Goal: Task Accomplishment & Management: Manage account settings

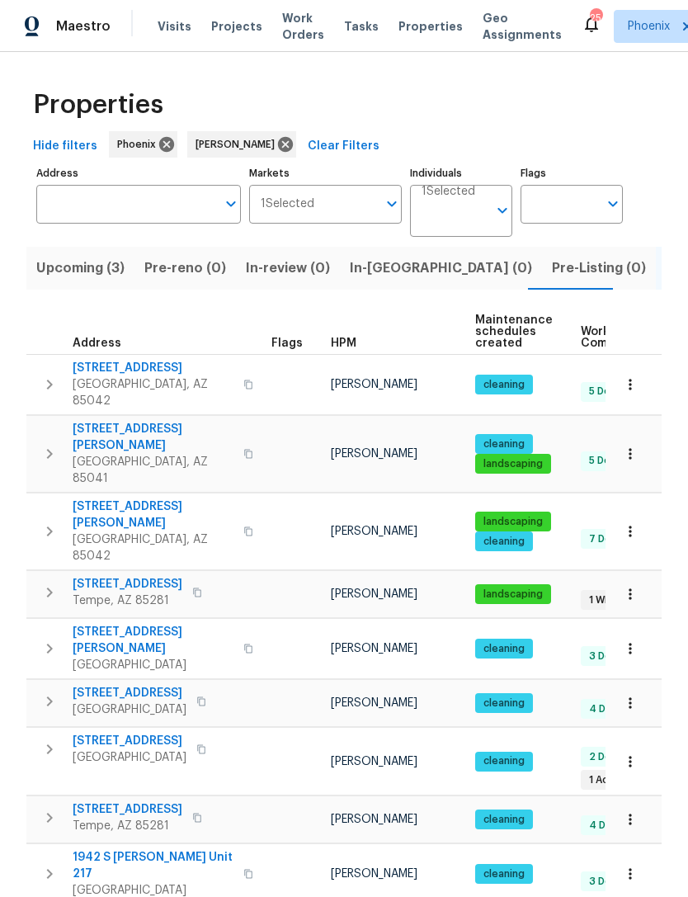
click at [73, 281] on button "Upcoming (3)" at bounding box center [80, 268] width 108 height 43
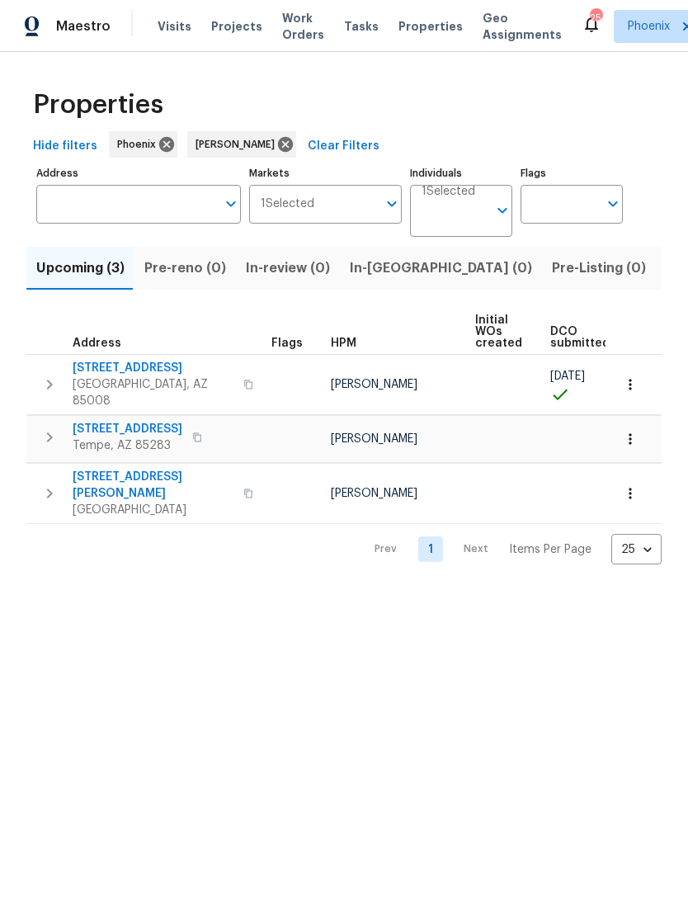
click at [195, 283] on button "Pre-reno (0)" at bounding box center [186, 268] width 102 height 43
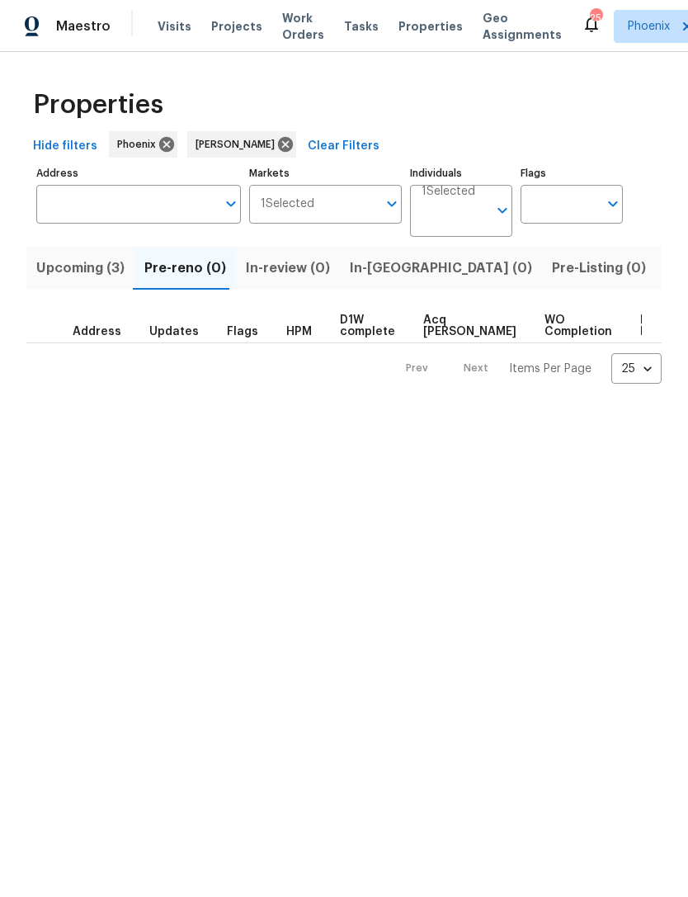
click at [666, 268] on span "Listed (14)" at bounding box center [700, 268] width 69 height 23
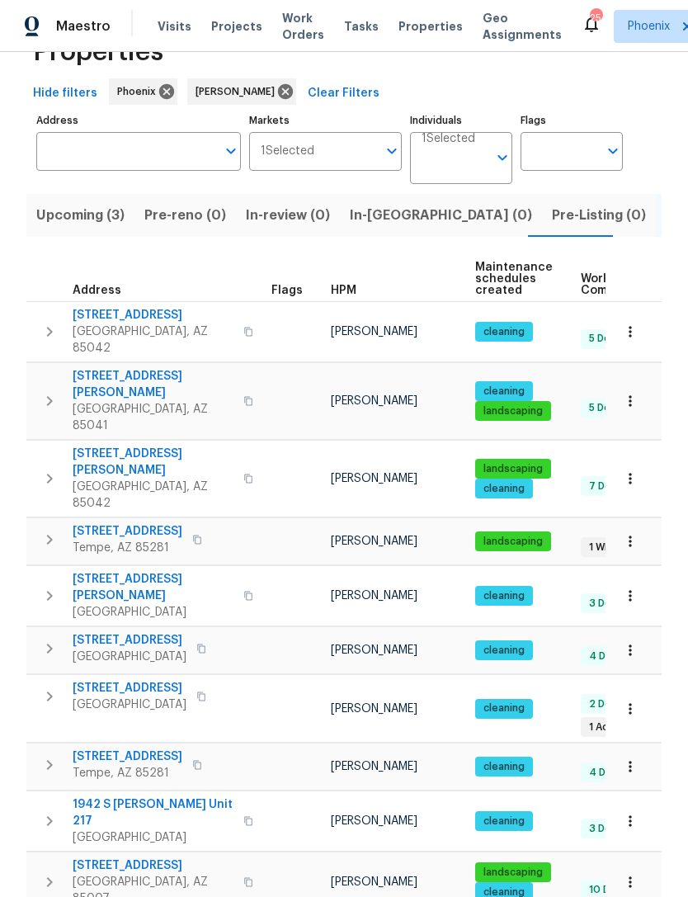
scroll to position [54, 0]
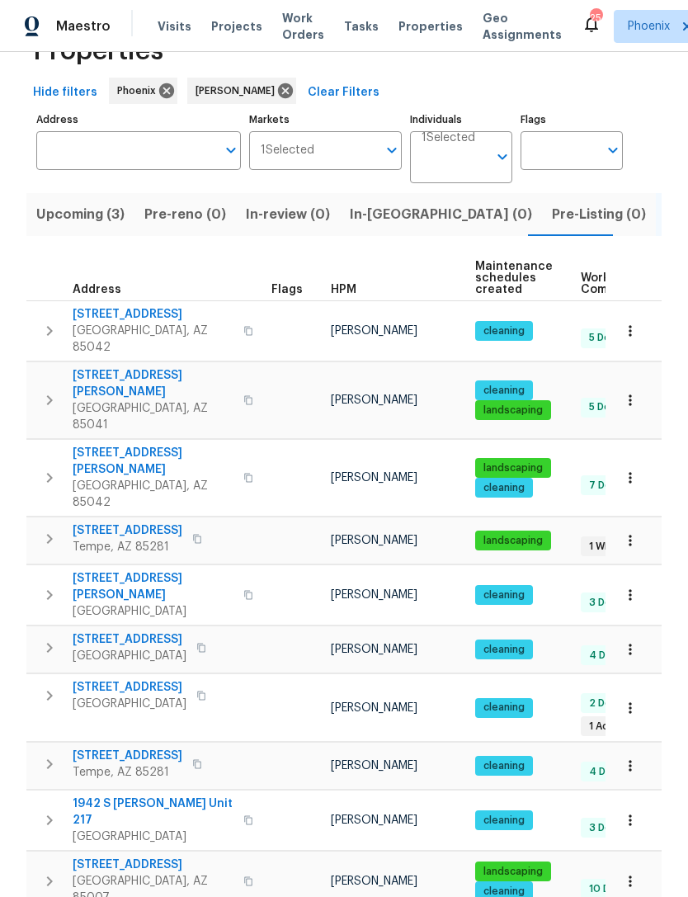
click at [106, 523] on span "901 W 16th St" at bounding box center [128, 531] width 110 height 17
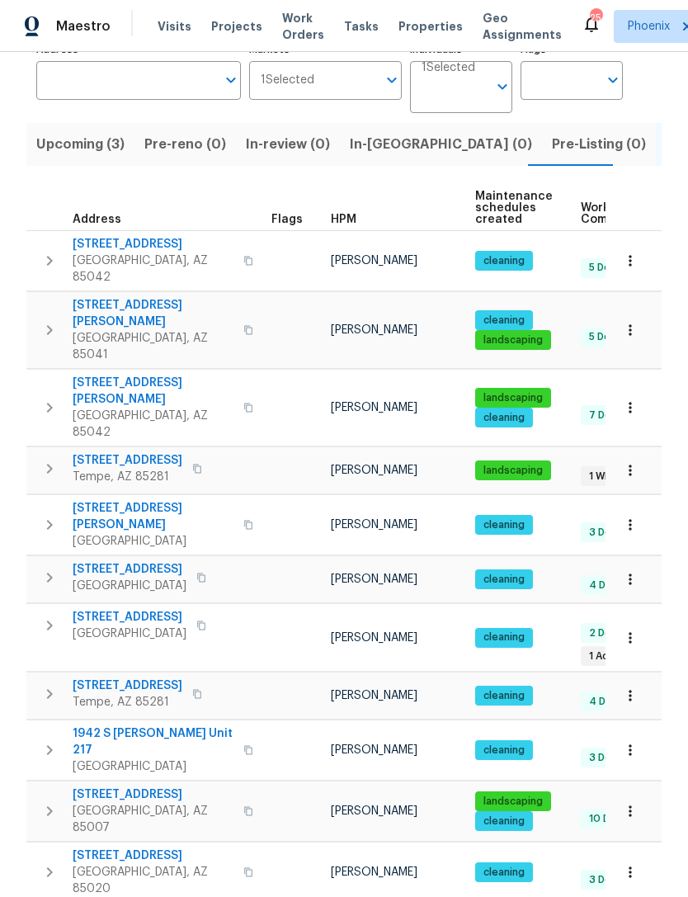
scroll to position [130, 0]
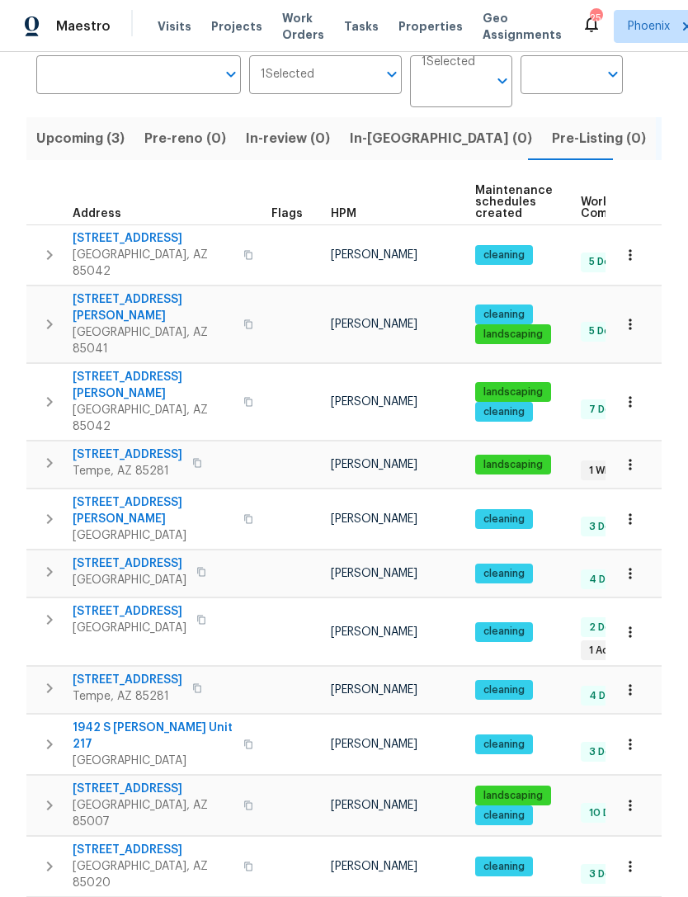
click at [97, 603] on span "6936 E 3rd St" at bounding box center [130, 611] width 114 height 17
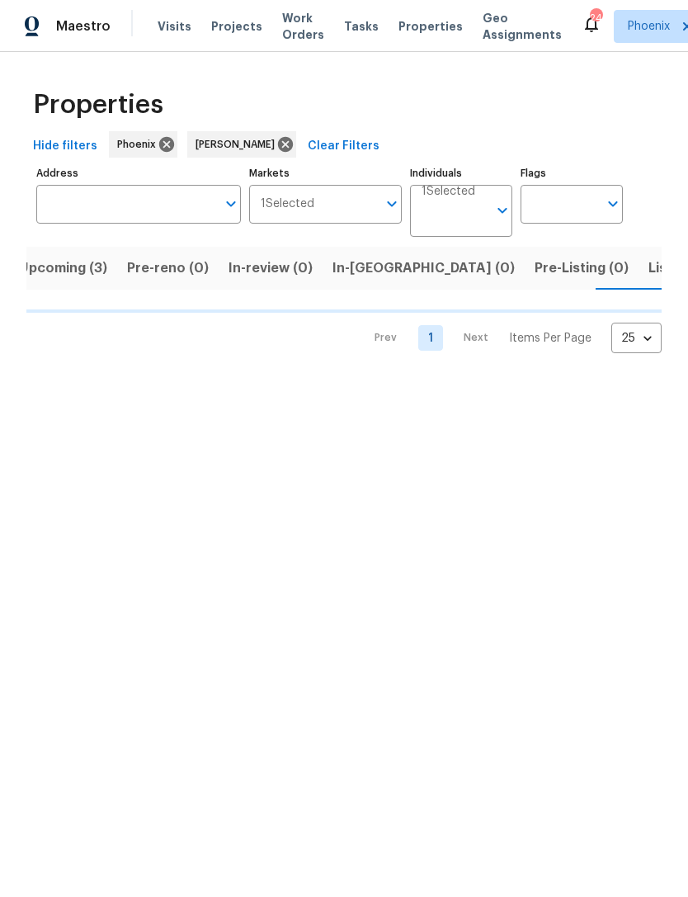
scroll to position [0, 33]
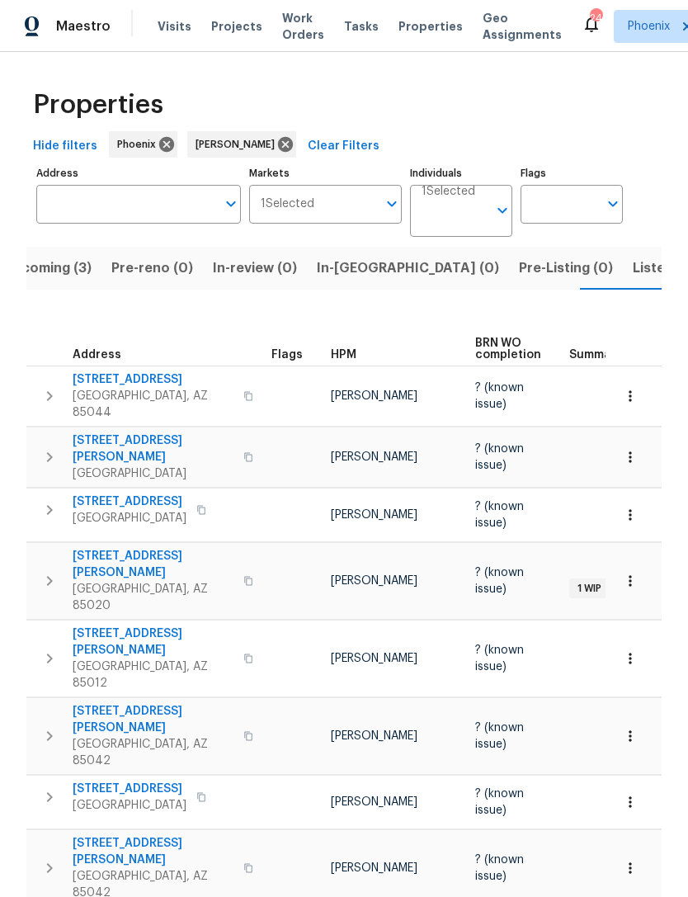
click at [143, 626] on span "309 E Weldon Ave" at bounding box center [153, 642] width 161 height 33
click at [121, 433] on span "7417 N Via Camello Del Norte Unit 160" at bounding box center [153, 449] width 161 height 33
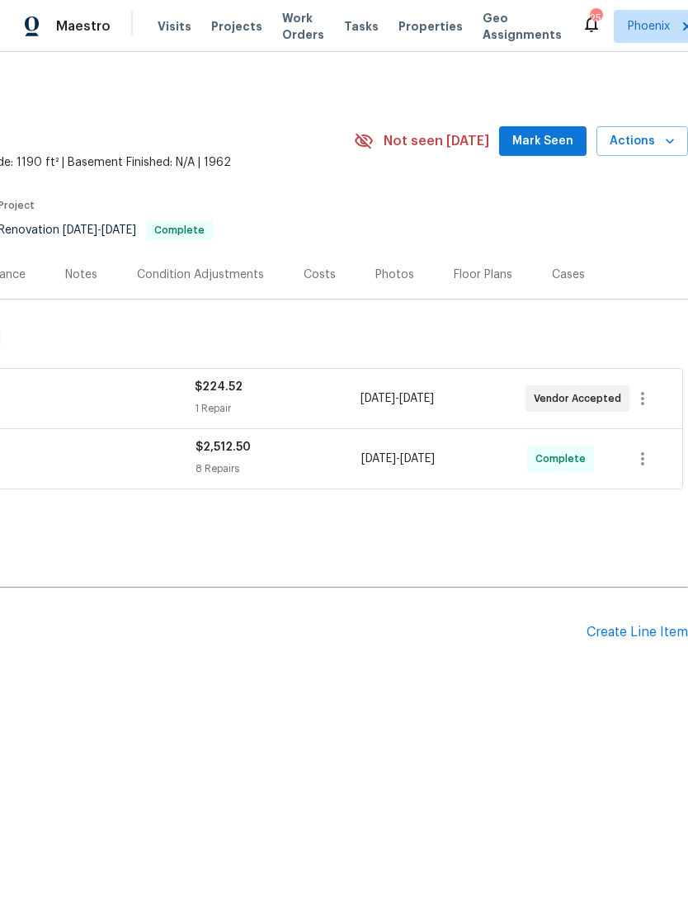
scroll to position [0, 244]
click at [568, 142] on span "Mark Seen" at bounding box center [543, 141] width 61 height 21
click at [490, 142] on span "Not seen [DATE]" at bounding box center [437, 141] width 106 height 17
click at [294, 29] on span "Work Orders" at bounding box center [303, 26] width 42 height 33
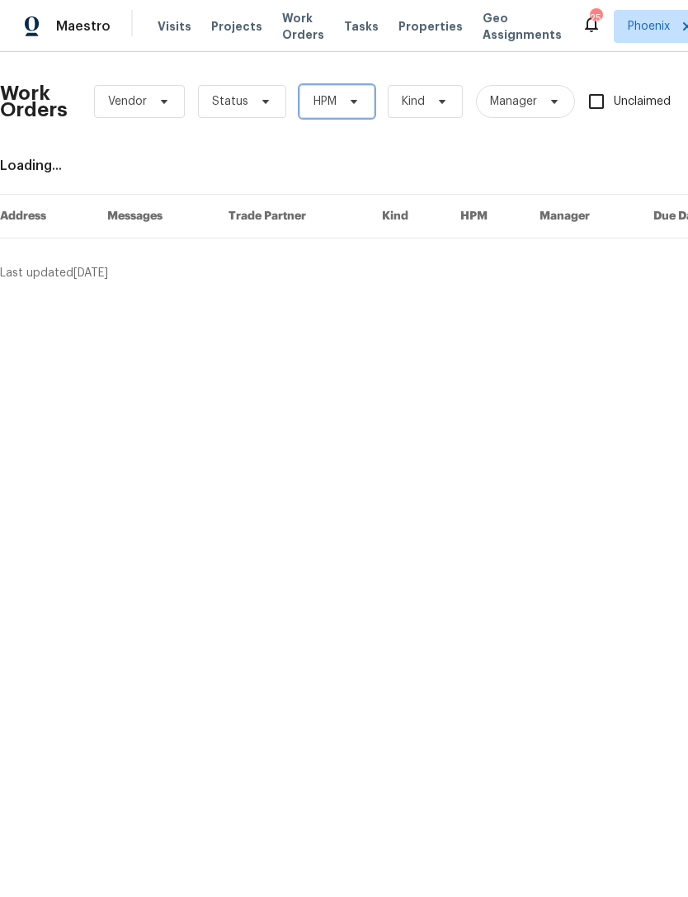
click at [351, 97] on icon at bounding box center [354, 101] width 13 height 13
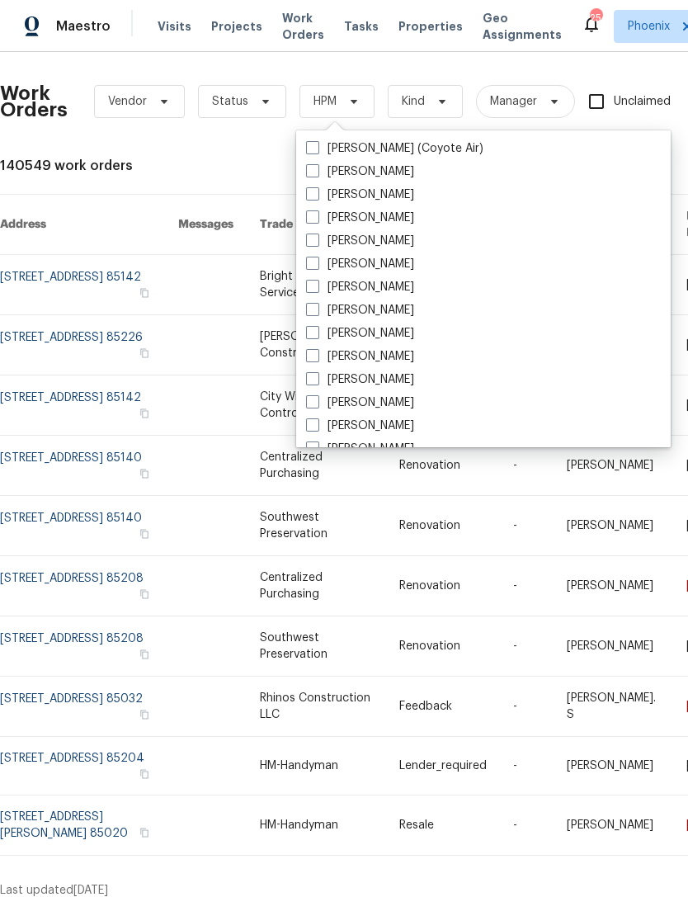
click at [353, 364] on label "Brett Freet" at bounding box center [360, 356] width 108 height 17
click at [317, 359] on input "Brett Freet" at bounding box center [311, 353] width 11 height 11
checkbox input "true"
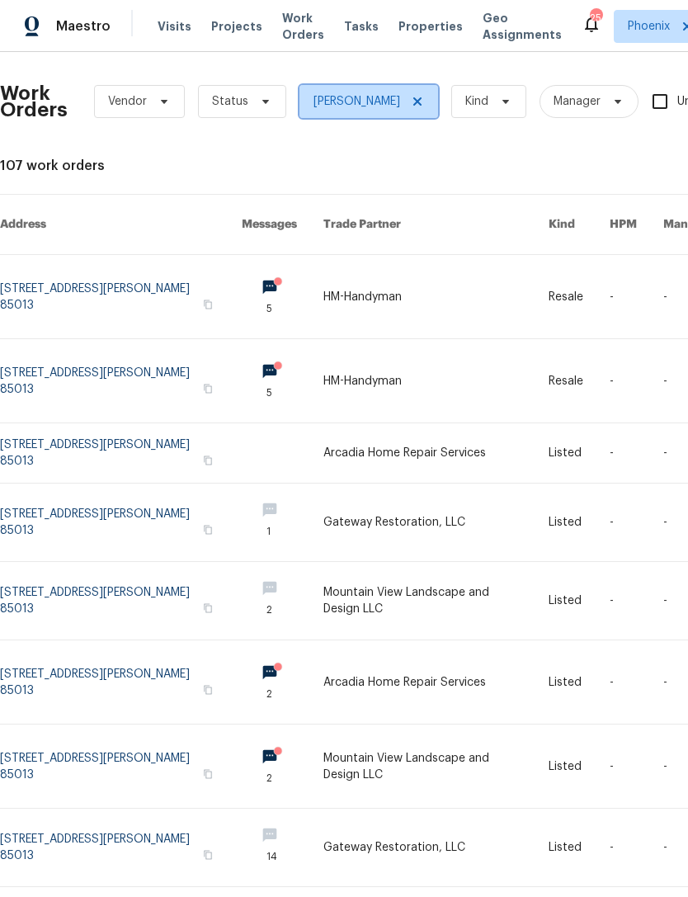
click at [406, 105] on span at bounding box center [415, 101] width 18 height 13
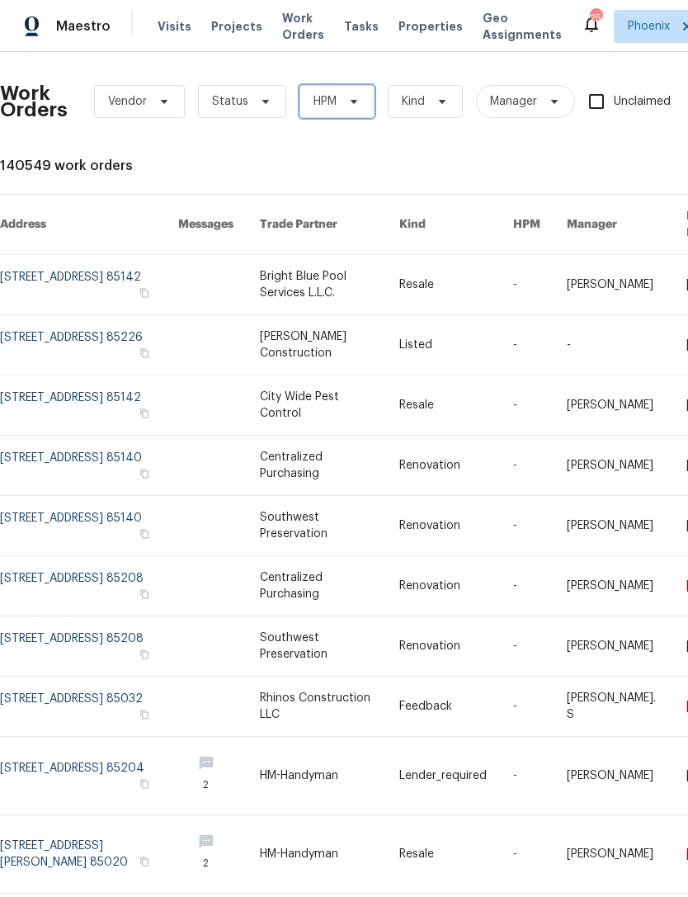
click at [331, 98] on span "HPM" at bounding box center [325, 101] width 23 height 17
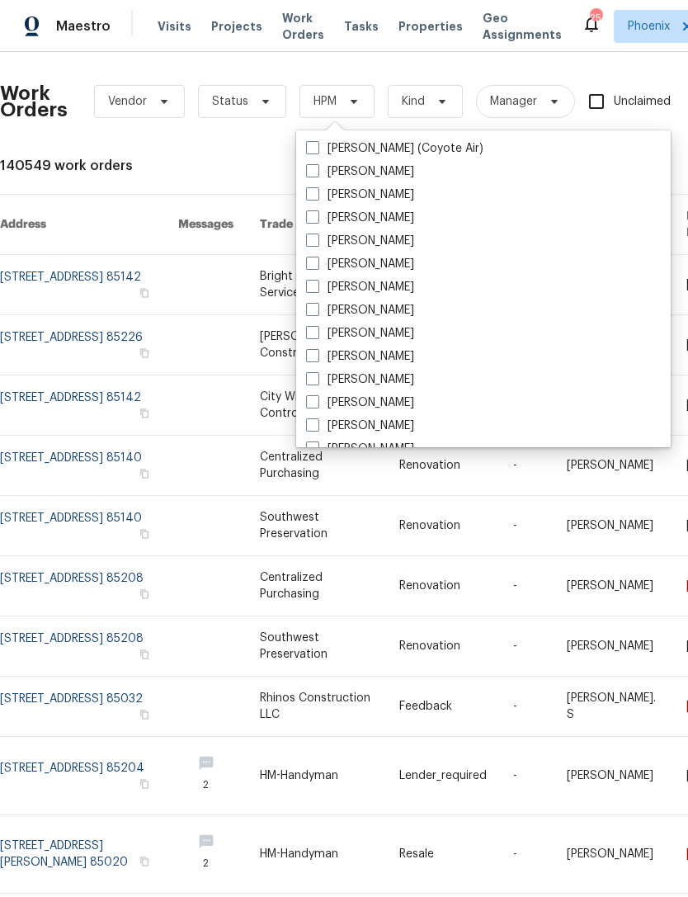
click at [383, 383] on label "[PERSON_NAME]" at bounding box center [360, 379] width 108 height 17
click at [317, 382] on input "[PERSON_NAME]" at bounding box center [311, 376] width 11 height 11
checkbox input "true"
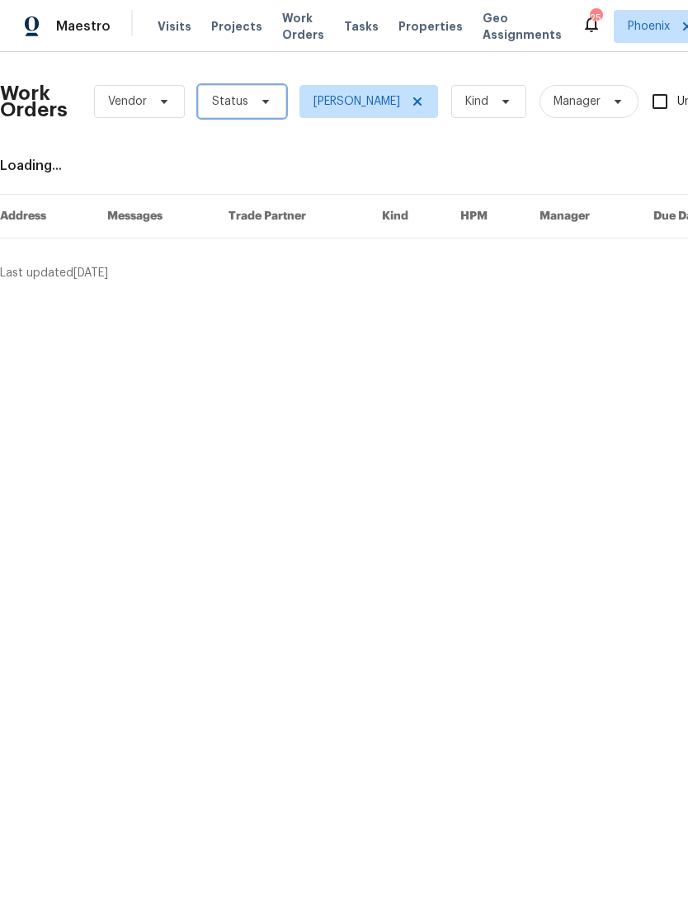
click at [225, 109] on span "Status" at bounding box center [230, 101] width 36 height 17
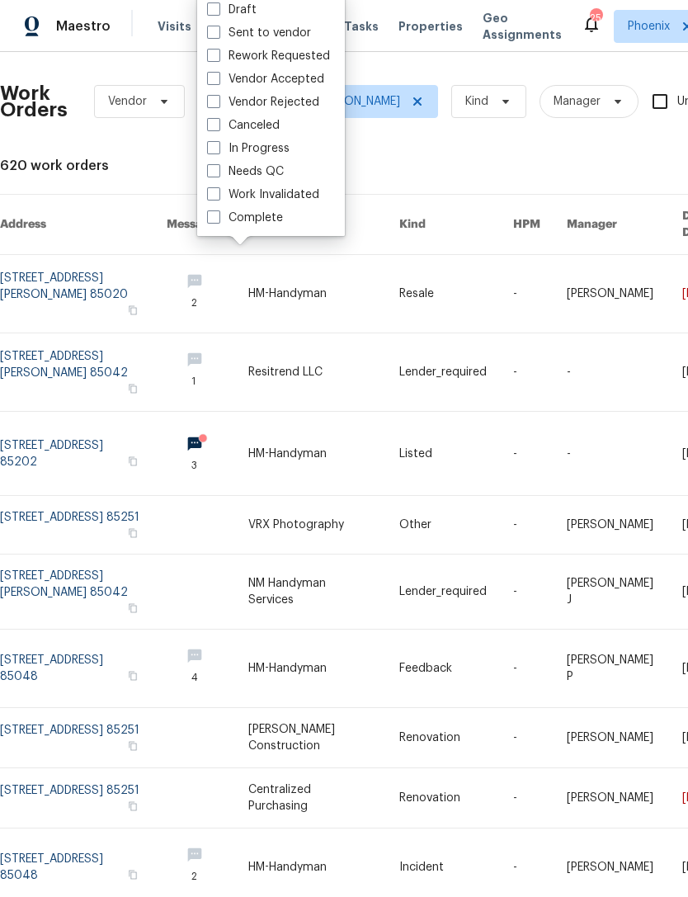
click at [248, 171] on label "Needs QC" at bounding box center [245, 171] width 77 height 17
click at [218, 171] on input "Needs QC" at bounding box center [212, 168] width 11 height 11
checkbox input "true"
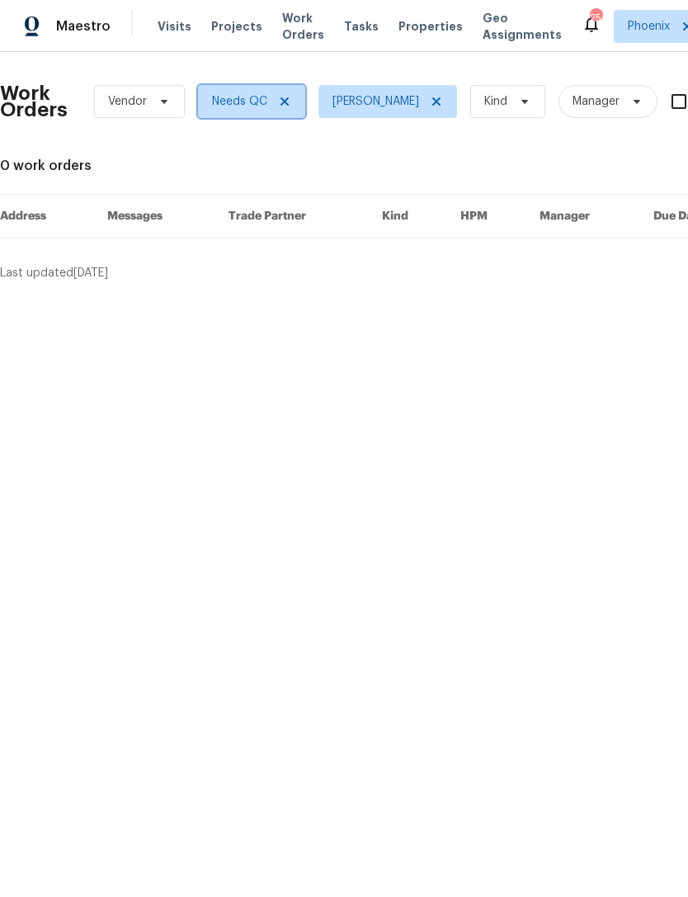
click at [281, 96] on icon at bounding box center [284, 101] width 13 height 13
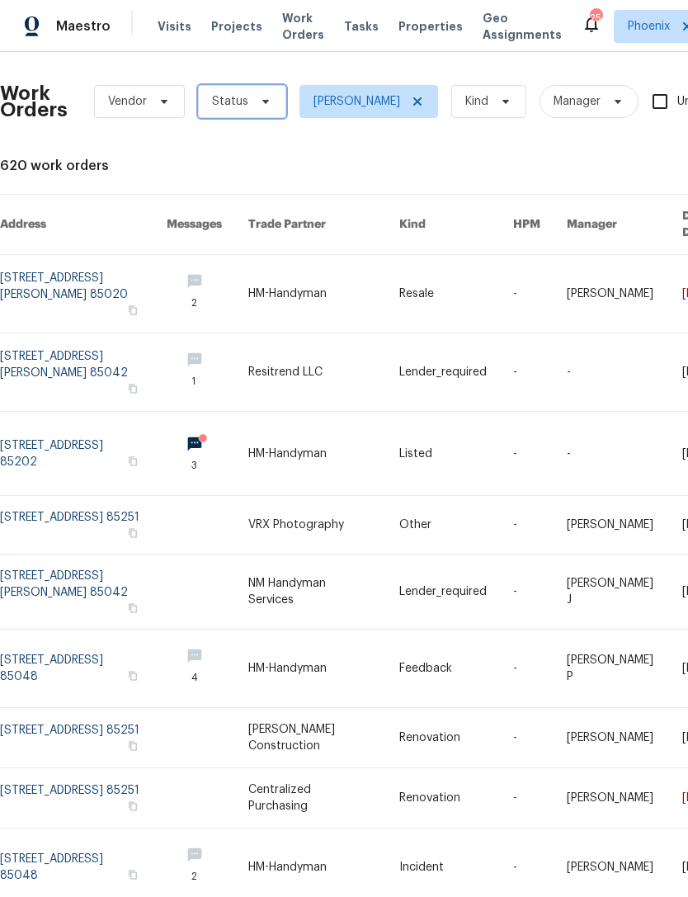
click at [225, 91] on span "Status" at bounding box center [242, 101] width 88 height 33
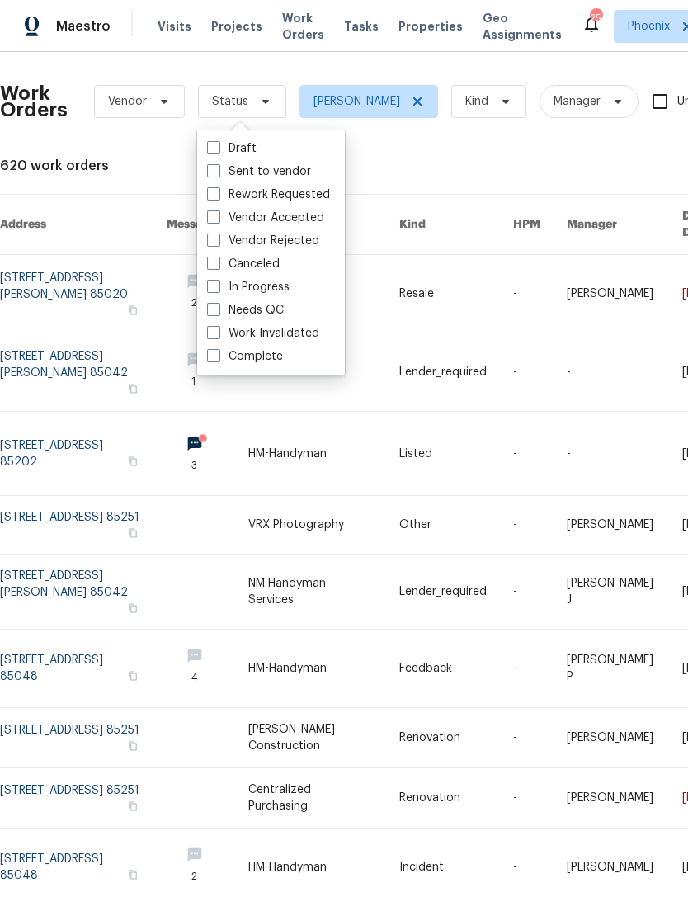
click at [273, 281] on label "In Progress" at bounding box center [248, 287] width 83 height 17
click at [218, 281] on input "In Progress" at bounding box center [212, 284] width 11 height 11
checkbox input "true"
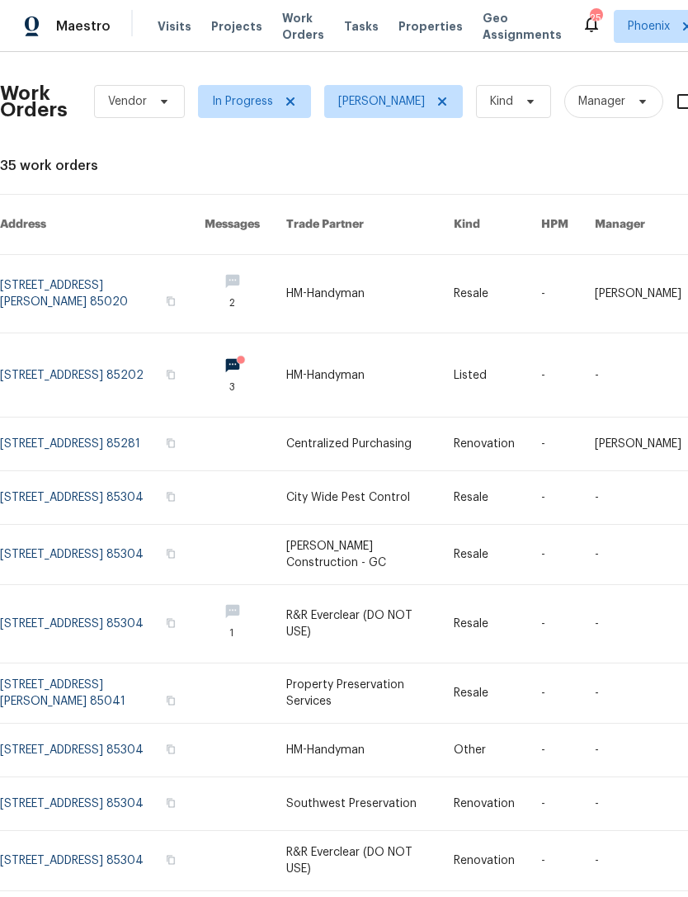
click at [237, 348] on link at bounding box center [246, 374] width 82 height 83
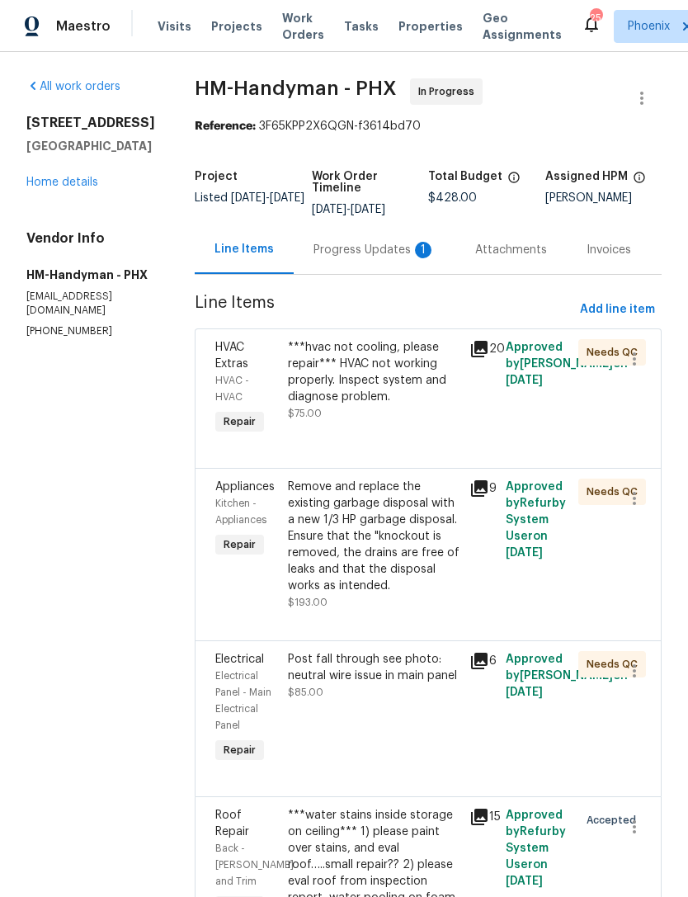
click at [395, 258] on div "Progress Updates 1" at bounding box center [375, 250] width 122 height 17
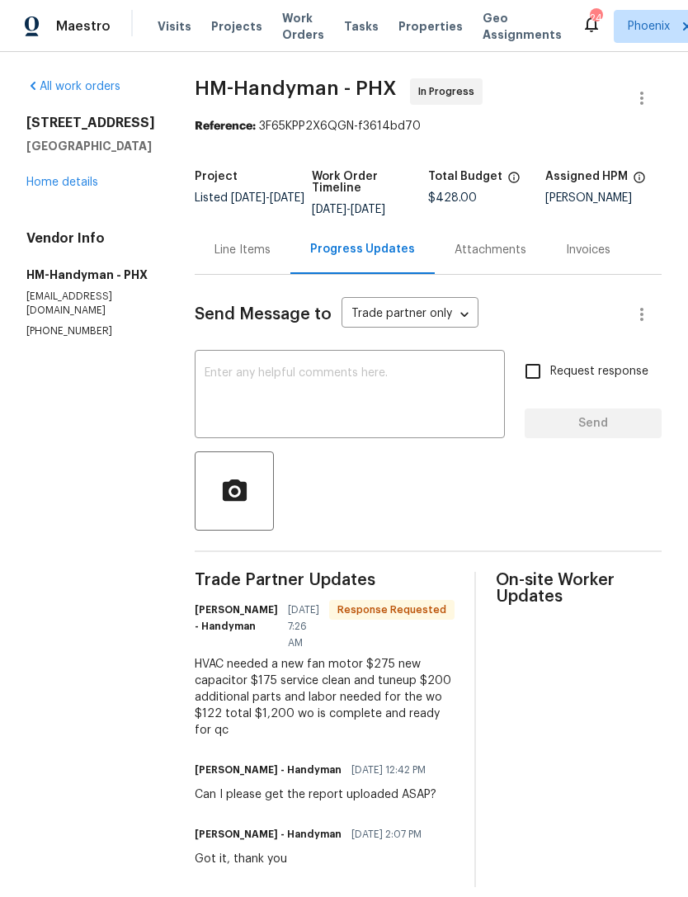
click at [271, 258] on div "Line Items" at bounding box center [243, 250] width 56 height 17
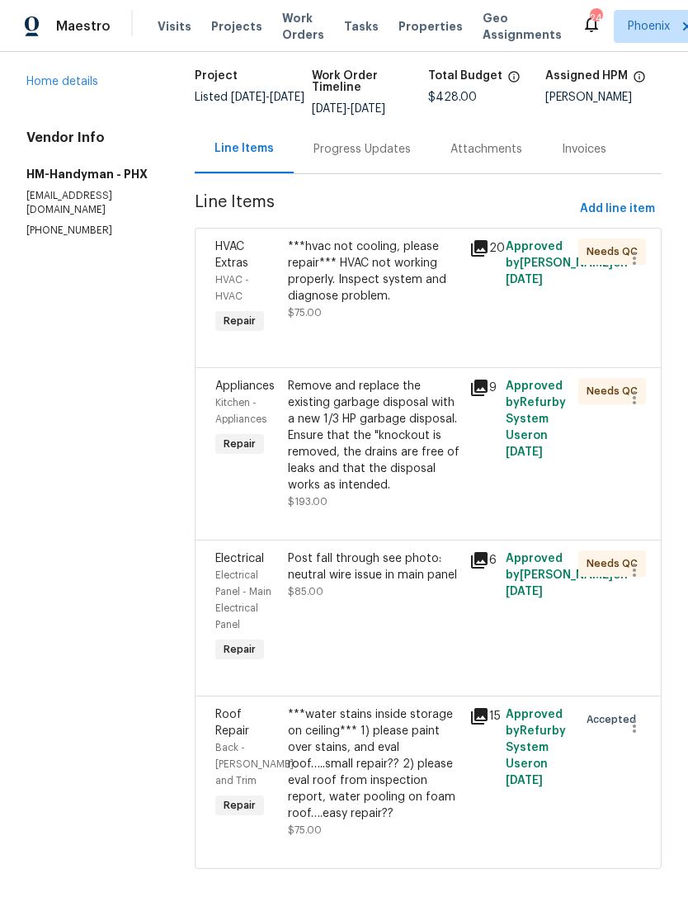
scroll to position [53, 0]
click at [379, 141] on div "Progress Updates" at bounding box center [362, 149] width 97 height 17
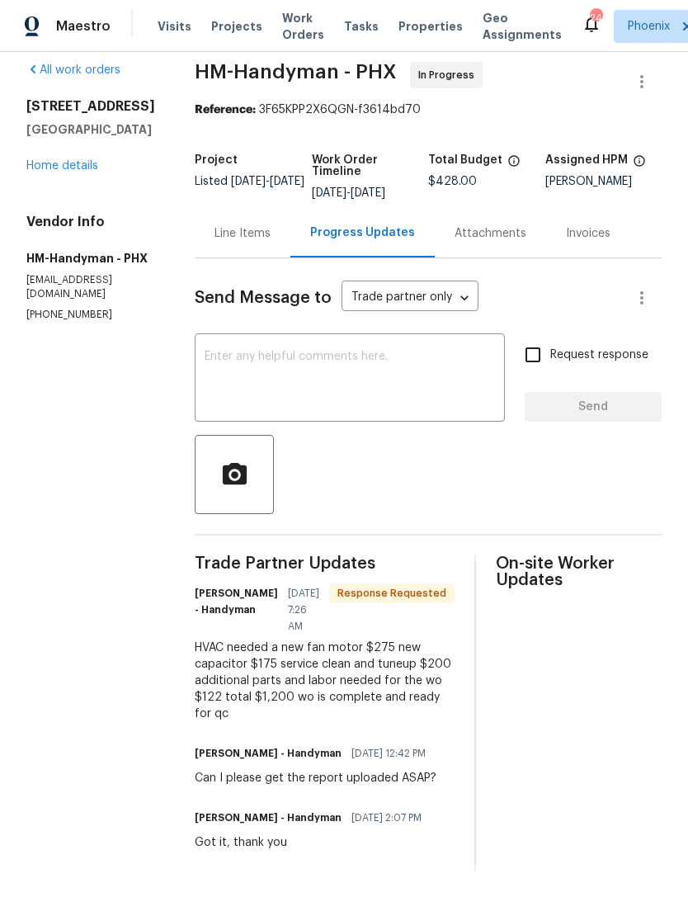
scroll to position [29, 0]
click at [6, 389] on div "All work orders 2155 W Farmdale Ave Unit 24 Mesa, AZ 85202 Home details Vendor …" at bounding box center [344, 466] width 688 height 862
click at [254, 226] on div "Line Items" at bounding box center [243, 233] width 56 height 17
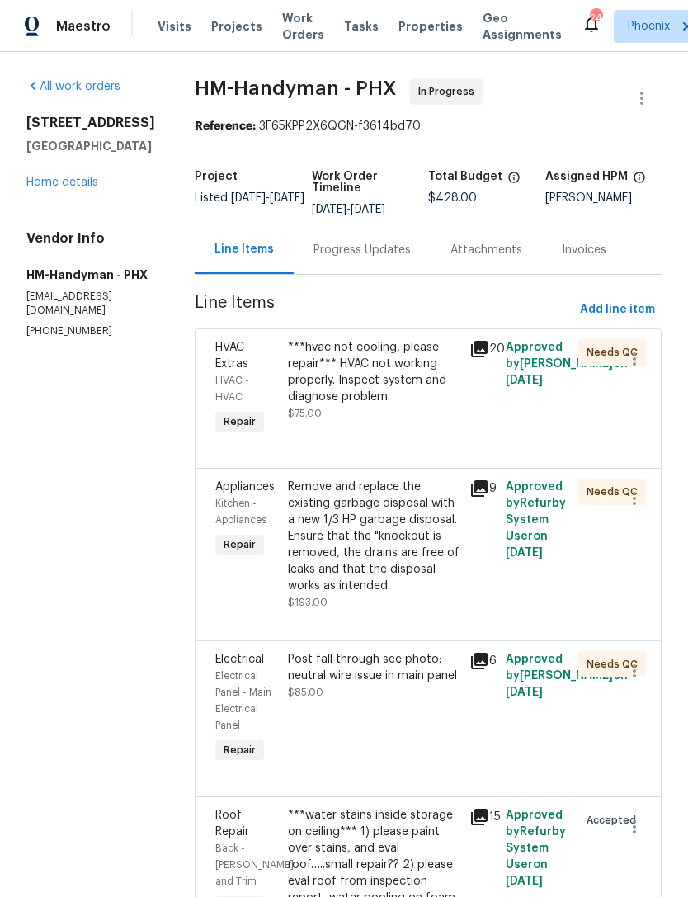
click at [373, 274] on div "Progress Updates" at bounding box center [362, 249] width 137 height 49
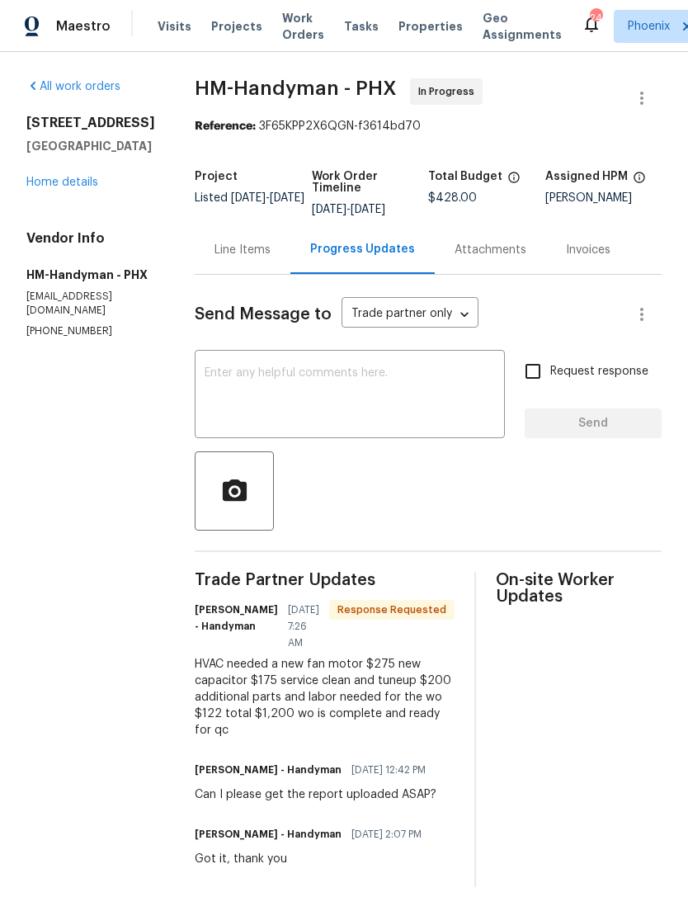
click at [258, 272] on div "Line Items" at bounding box center [243, 249] width 96 height 49
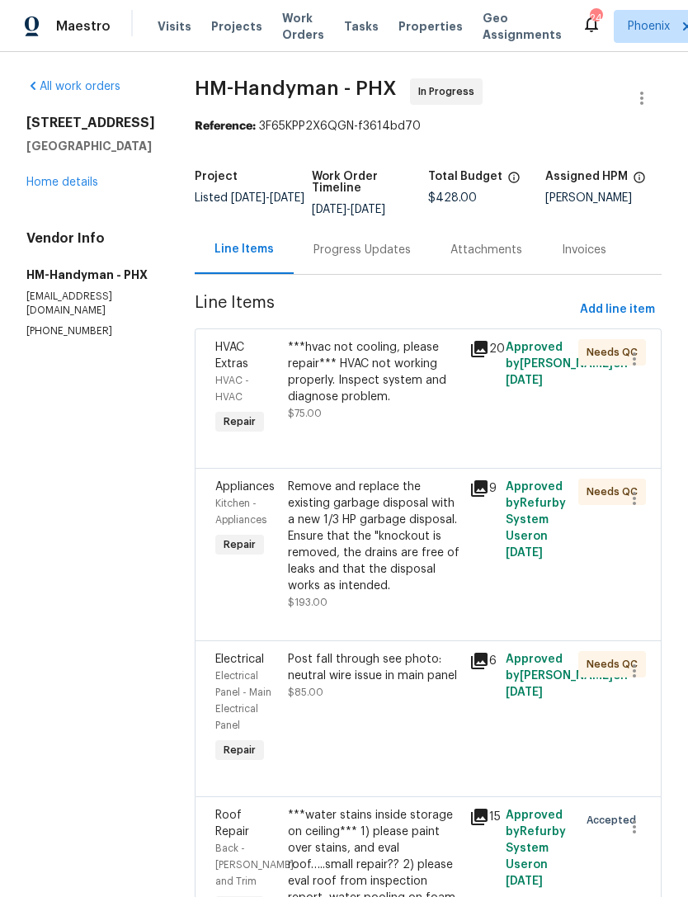
click at [414, 403] on div "***hvac not cooling, please repair*** HVAC not working properly. Inspect system…" at bounding box center [374, 372] width 172 height 66
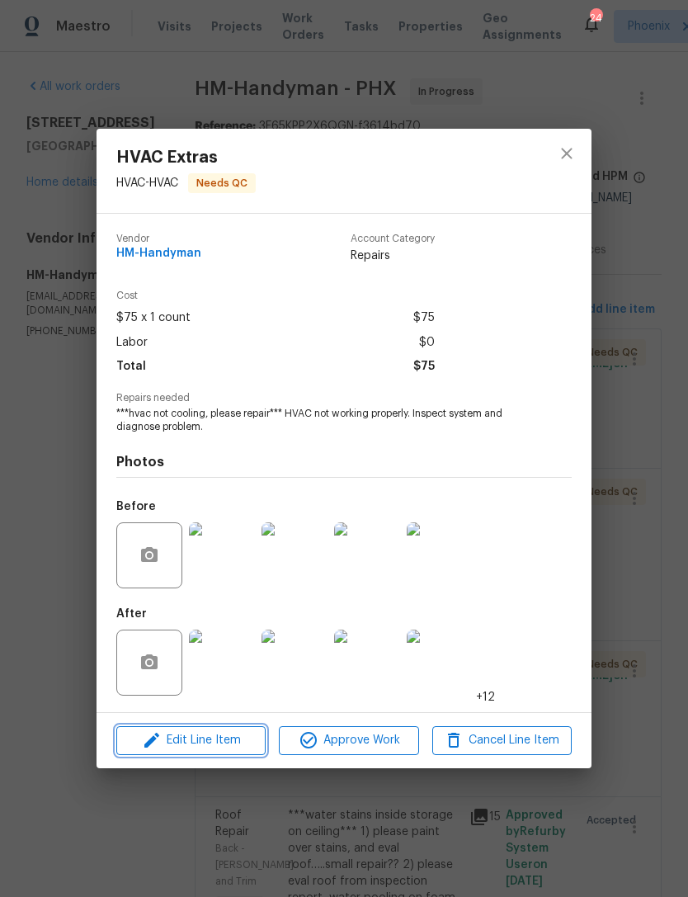
click at [236, 738] on span "Edit Line Item" at bounding box center [191, 741] width 140 height 21
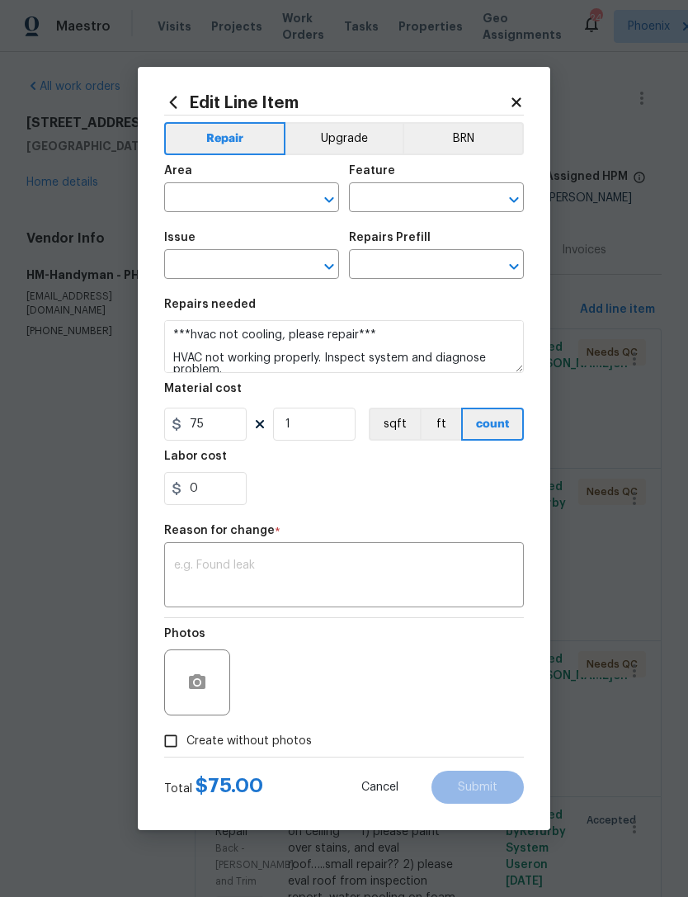
type input "HVAC"
type input "HVAC Extras"
type input "HVAC Assessment $75.00"
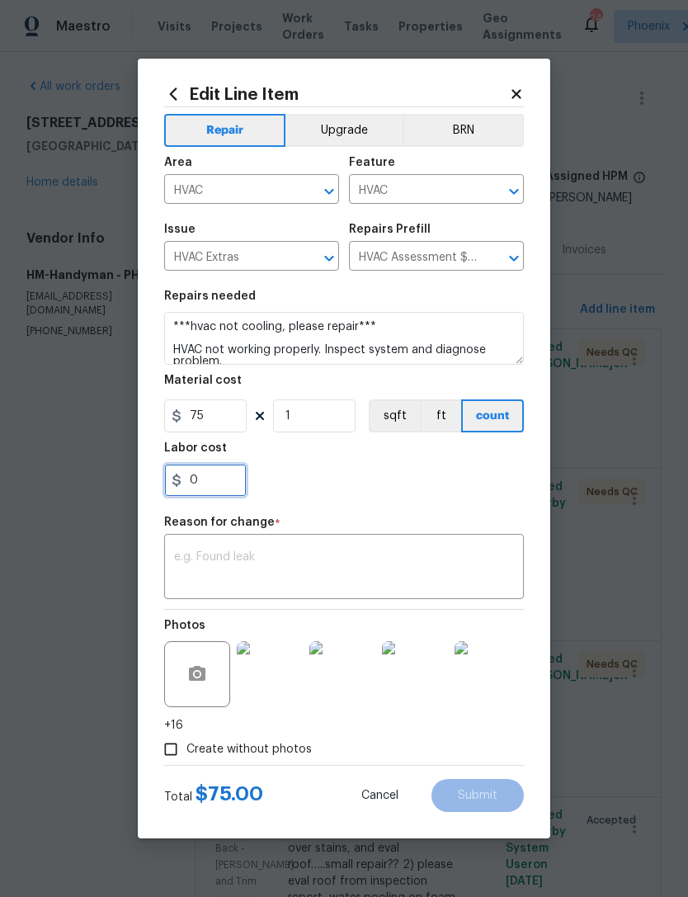
click at [243, 479] on input "0" at bounding box center [205, 480] width 83 height 33
type input "450"
click at [429, 568] on textarea at bounding box center [344, 568] width 340 height 35
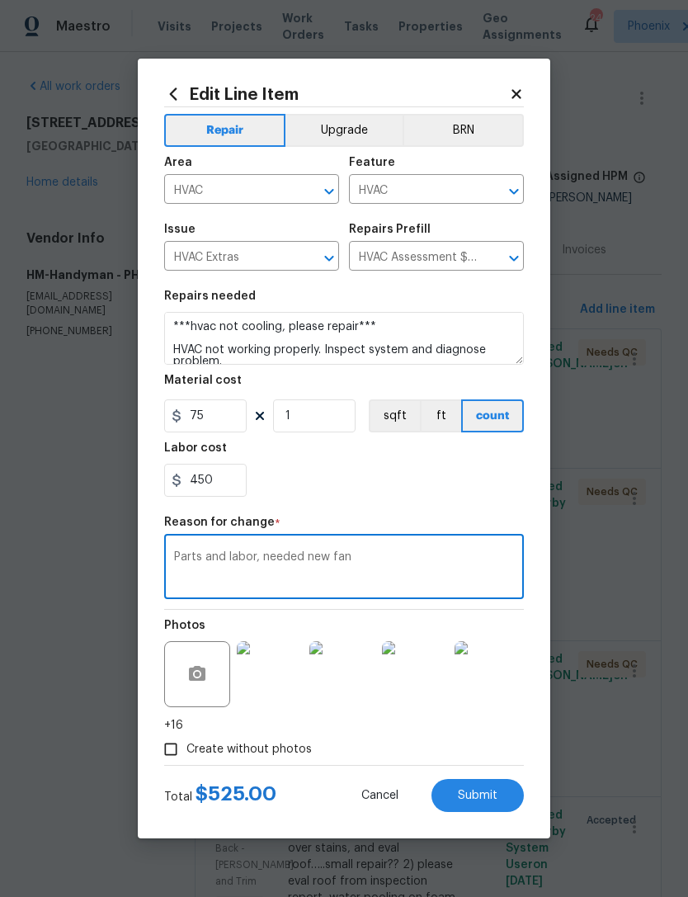
type textarea "Parts and labor, needed new fan"
click at [467, 499] on section "Repairs needed ***hvac not cooling, please repair*** HVAC not working properly.…" at bounding box center [344, 394] width 360 height 226
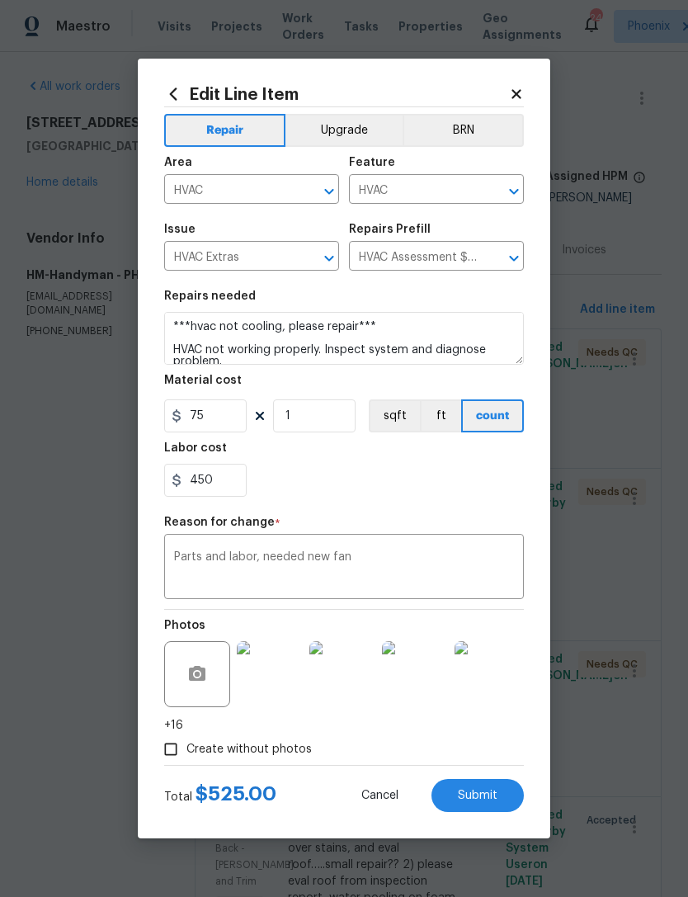
click at [485, 789] on button "Submit" at bounding box center [478, 795] width 92 height 33
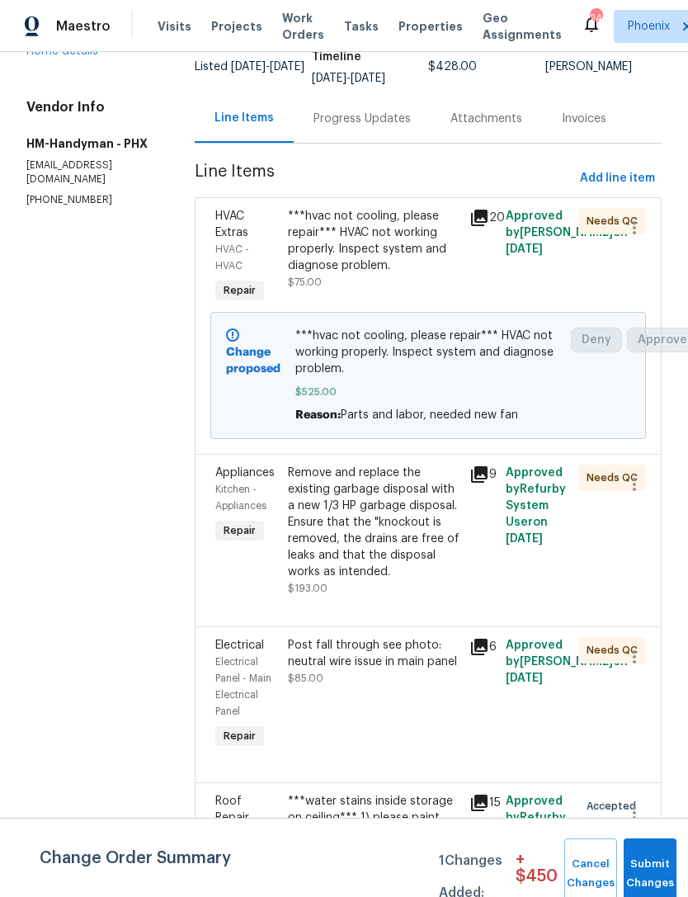
scroll to position [132, 0]
click at [660, 860] on button "Submit Changes" at bounding box center [650, 874] width 53 height 71
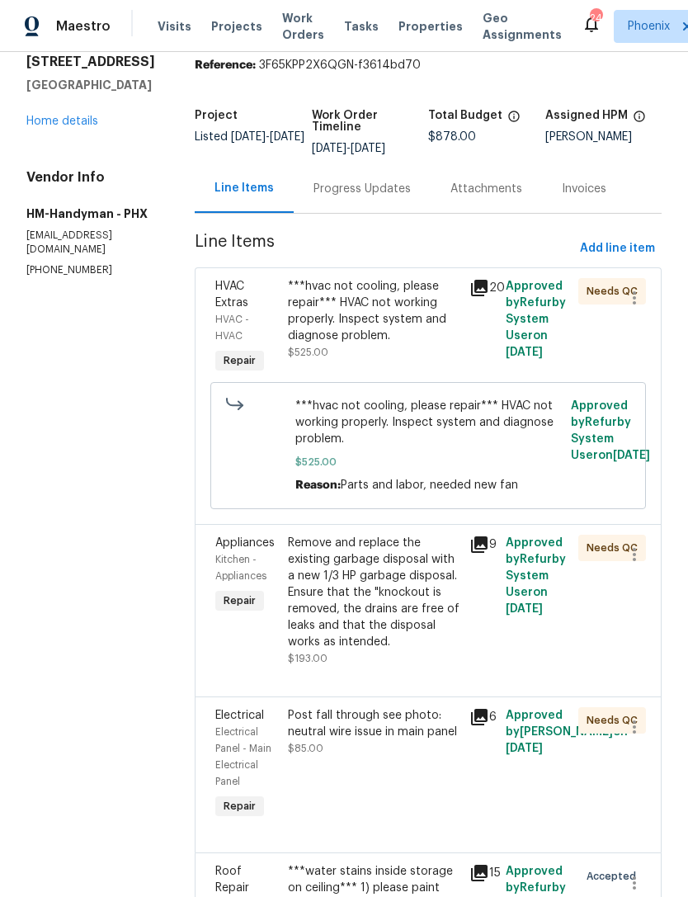
scroll to position [59, 0]
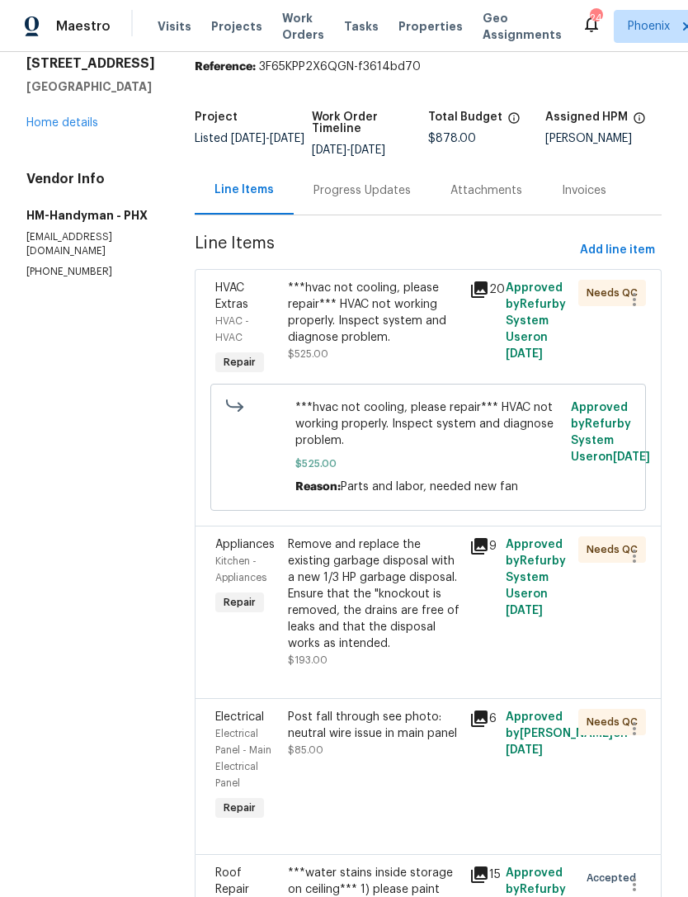
click at [391, 196] on div "Progress Updates" at bounding box center [362, 190] width 97 height 17
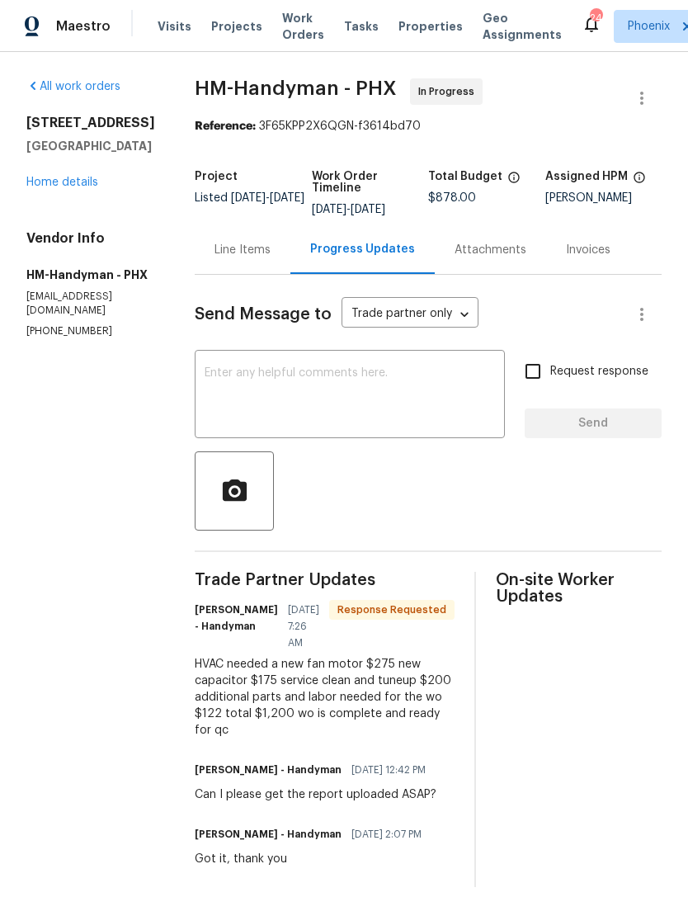
click at [261, 258] on div "Line Items" at bounding box center [243, 250] width 56 height 17
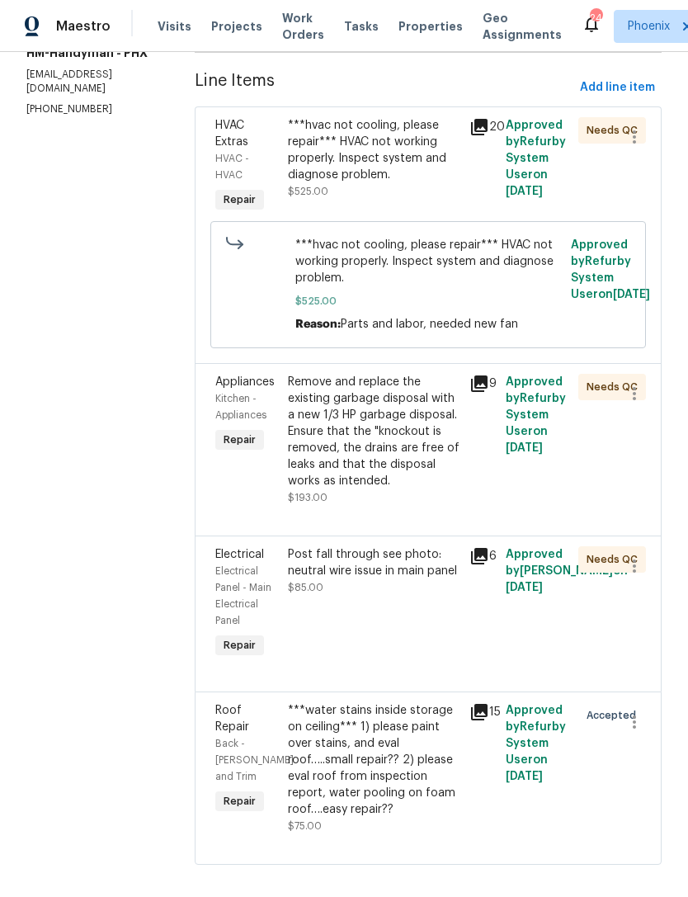
scroll to position [221, 0]
click at [409, 661] on div "Post fall through see photo: neutral wire issue in main panel $85.00" at bounding box center [374, 604] width 182 height 125
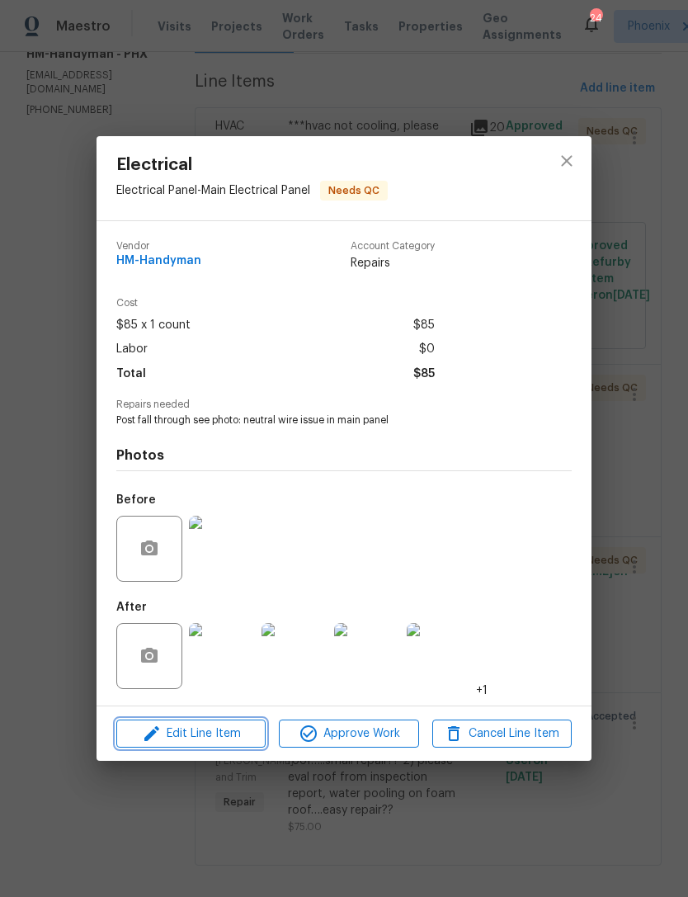
click at [238, 742] on span "Edit Line Item" at bounding box center [191, 734] width 140 height 21
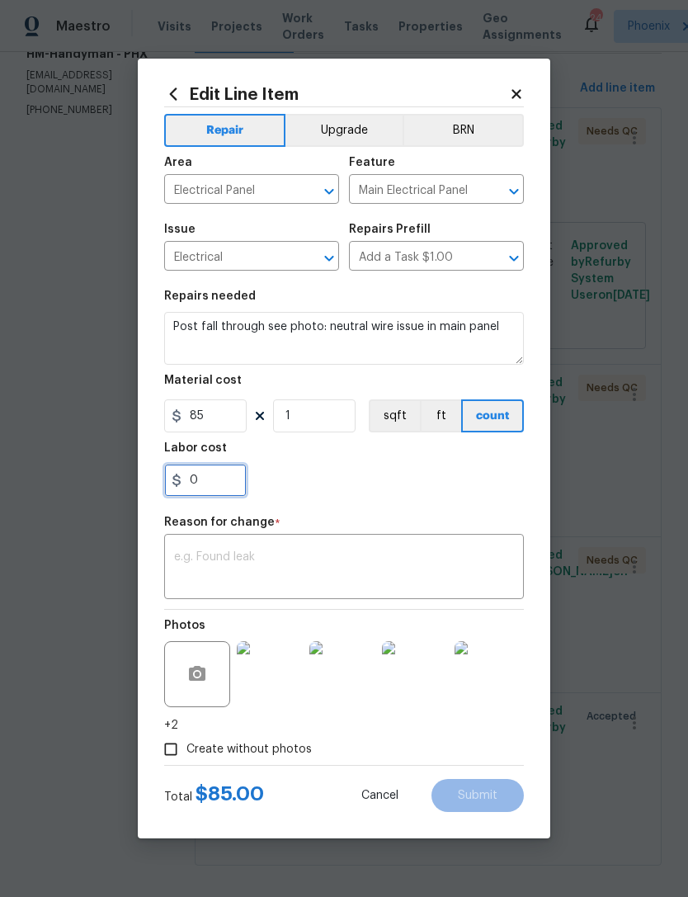
click at [235, 485] on input "0" at bounding box center [205, 480] width 83 height 33
type input "100"
click at [472, 484] on div "100" at bounding box center [344, 480] width 360 height 33
click at [441, 575] on textarea at bounding box center [344, 568] width 340 height 35
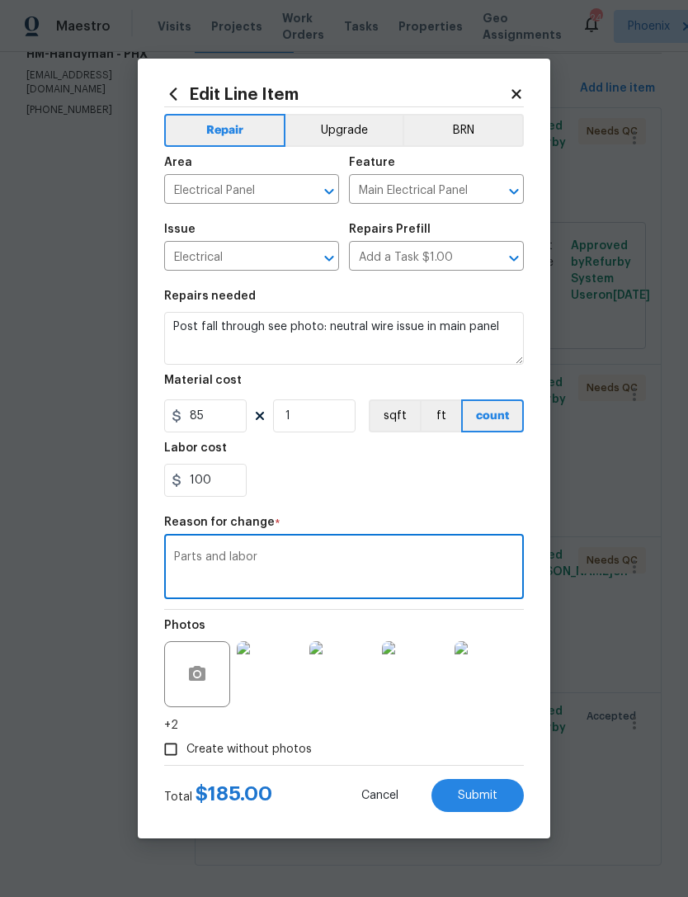
type textarea "Parts and labor"
click at [454, 490] on div "100" at bounding box center [344, 480] width 360 height 33
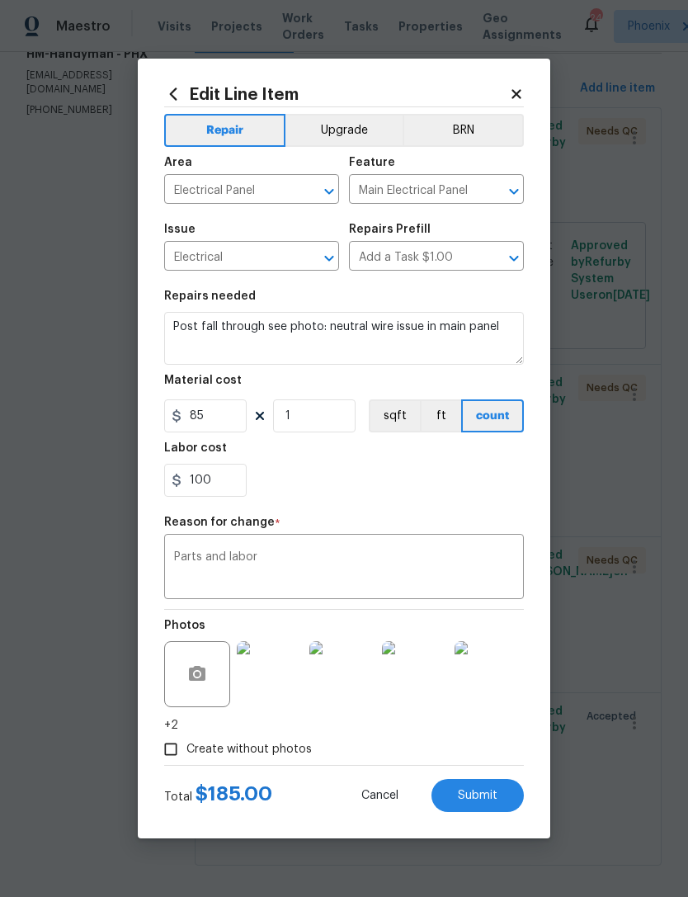
click at [506, 793] on button "Submit" at bounding box center [478, 795] width 92 height 33
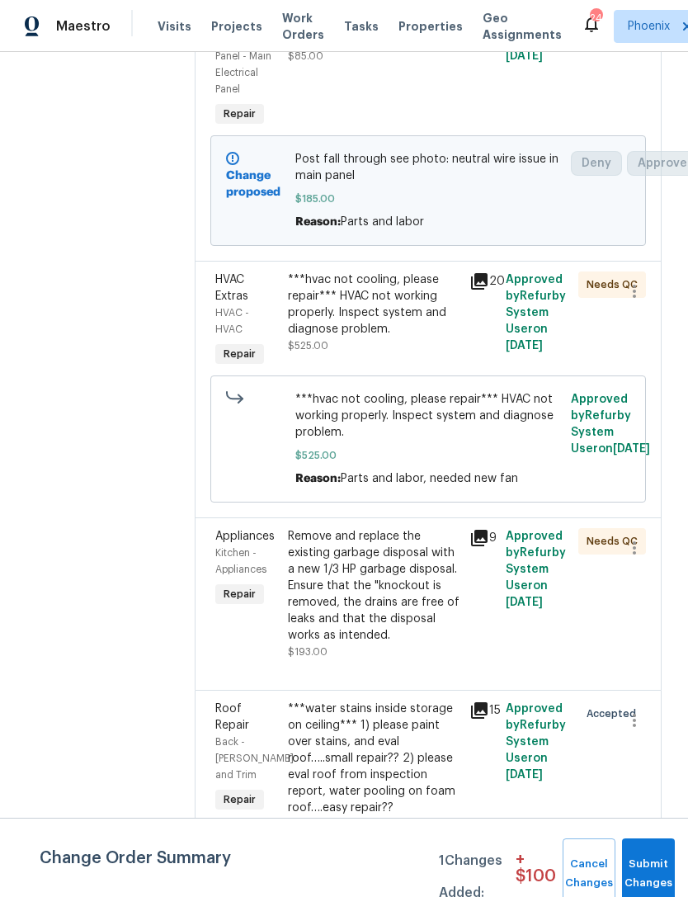
scroll to position [323, 0]
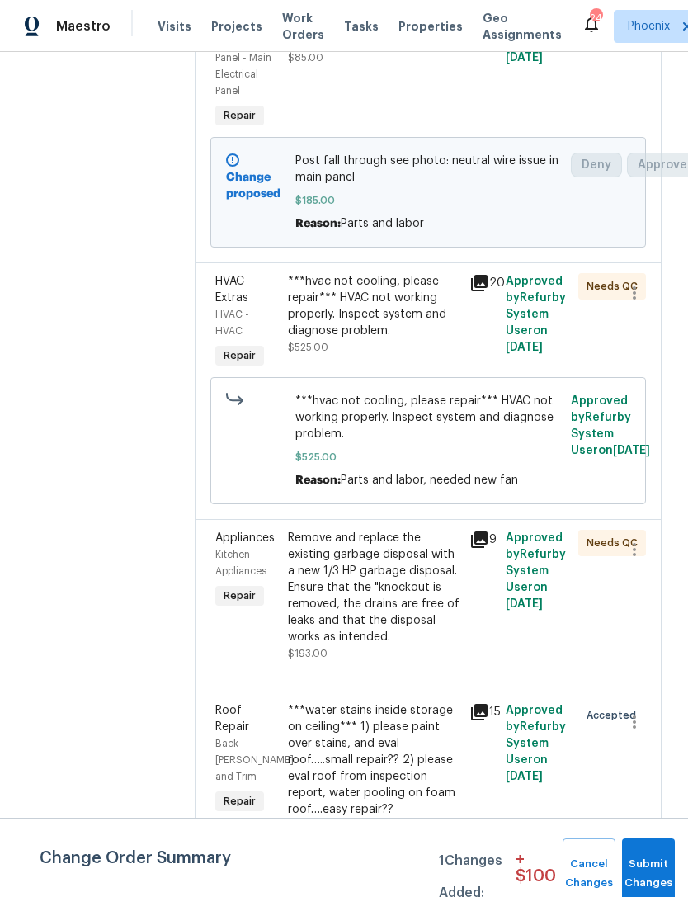
click at [422, 756] on div "***water stains inside storage on ceiling*** 1) please paint over stains, and e…" at bounding box center [374, 760] width 172 height 116
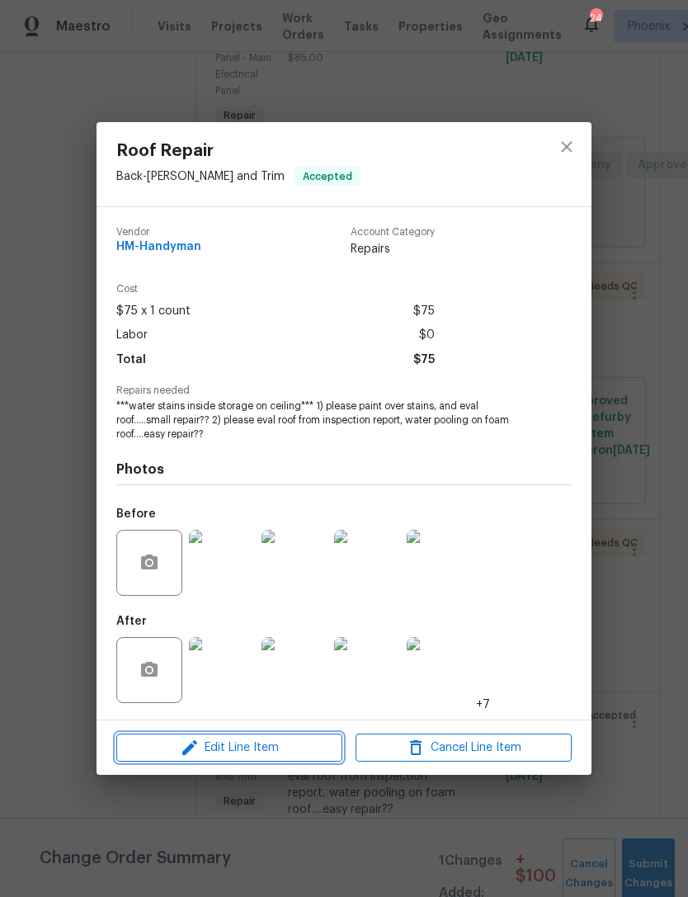
click at [304, 742] on span "Edit Line Item" at bounding box center [229, 748] width 216 height 21
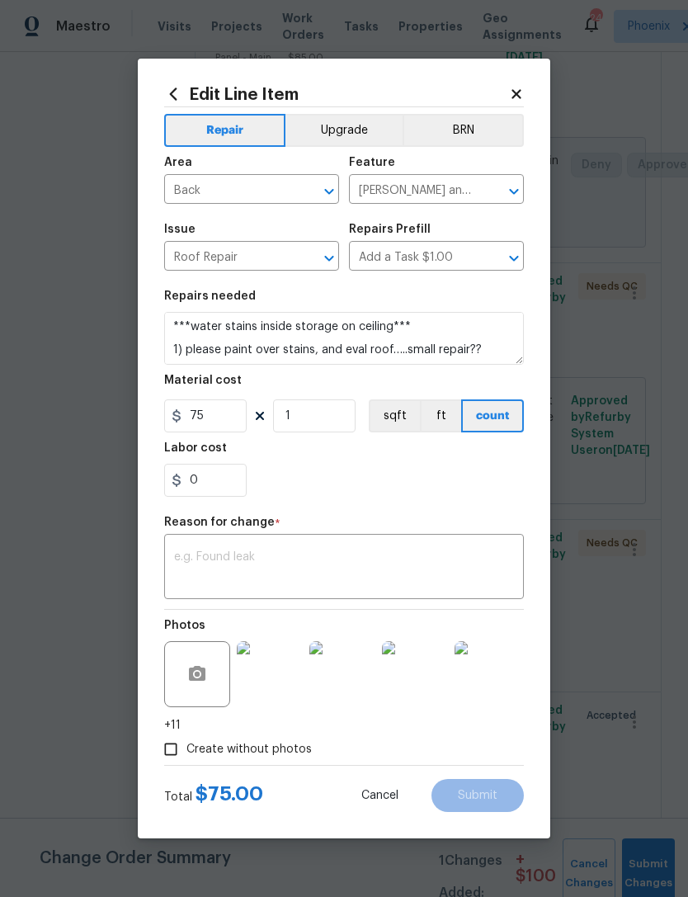
click at [357, 553] on textarea at bounding box center [344, 568] width 340 height 35
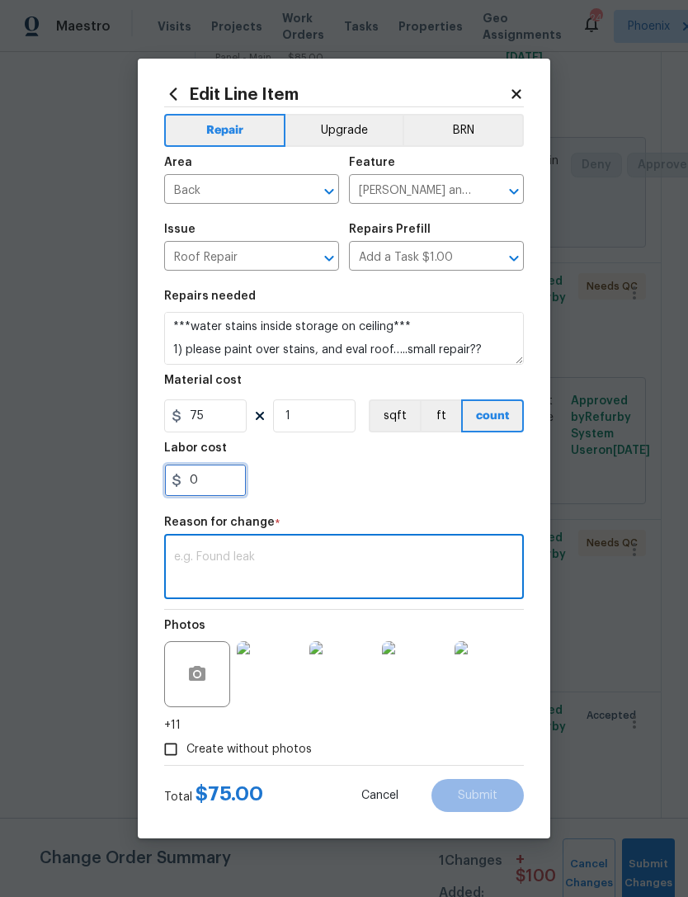
click at [236, 473] on input "0" at bounding box center [205, 480] width 83 height 33
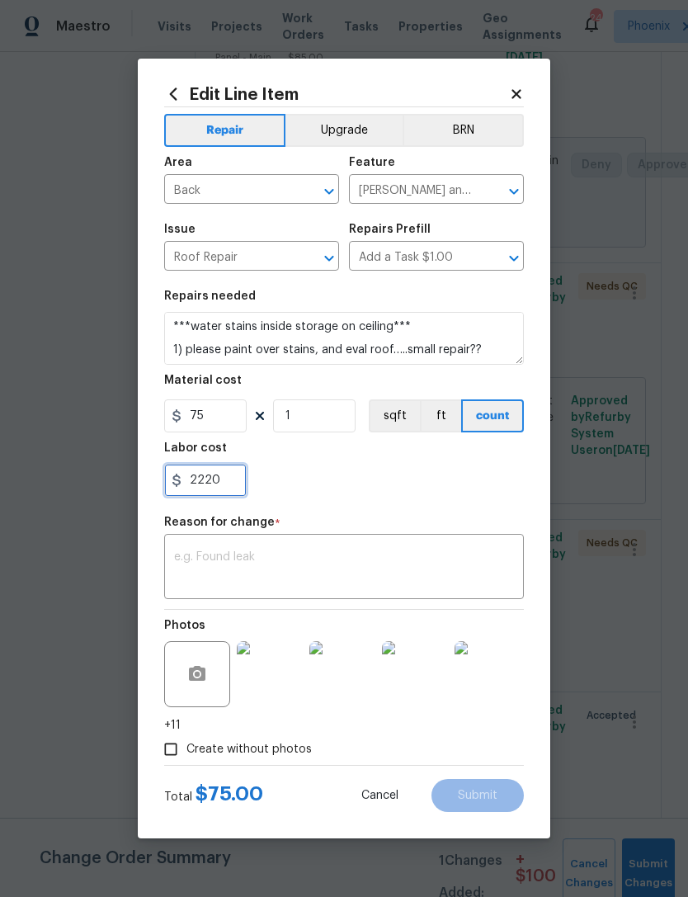
click at [213, 490] on input "2220" at bounding box center [205, 480] width 83 height 33
type input "222"
click at [421, 582] on textarea at bounding box center [344, 568] width 340 height 35
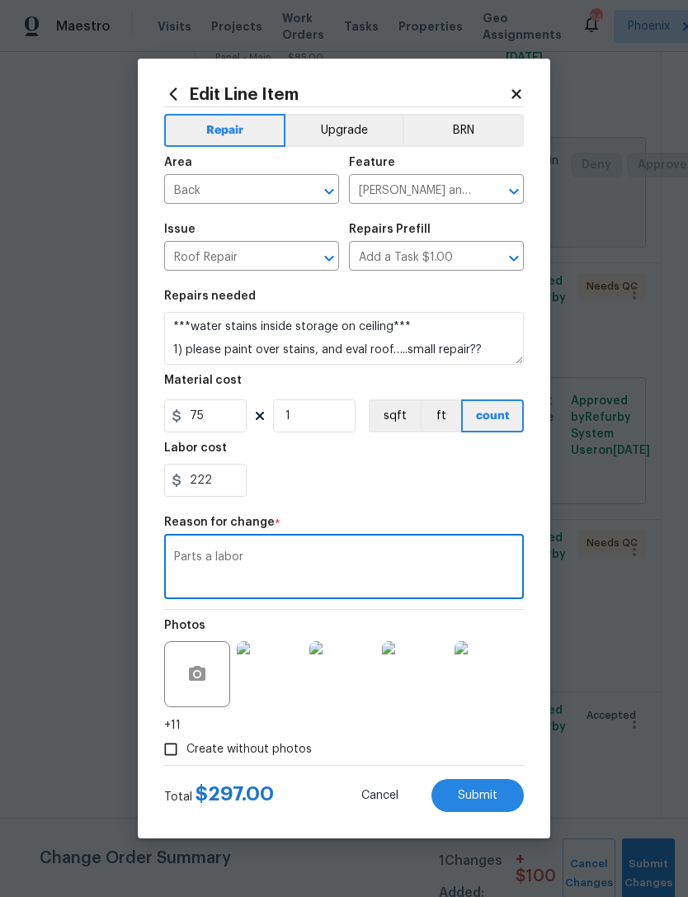
type textarea "Parts a labor"
click at [451, 502] on section "Repairs needed ***water stains inside storage on ceiling*** 1) please paint ove…" at bounding box center [344, 394] width 360 height 226
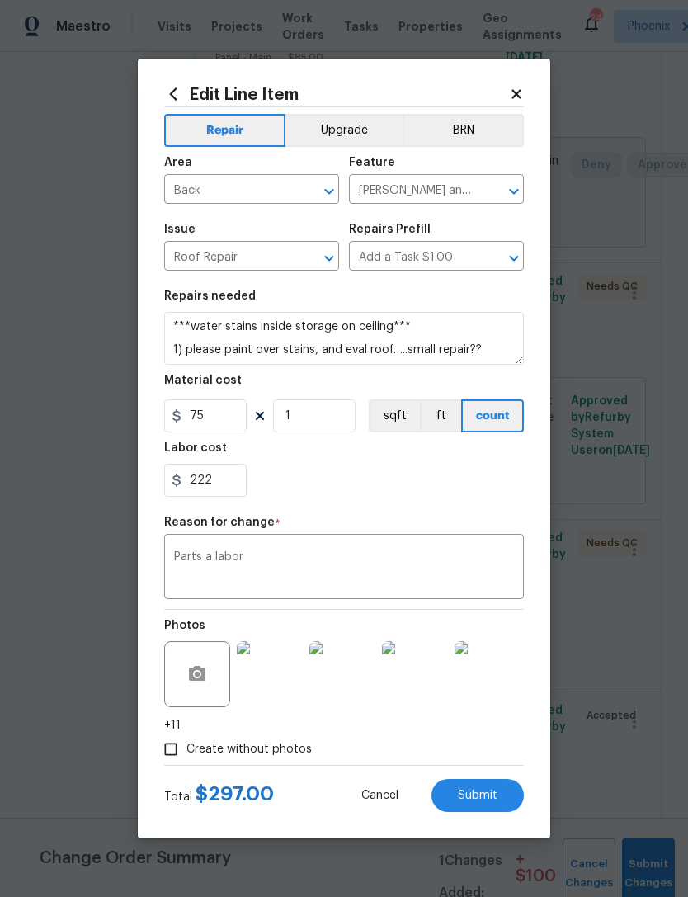
click at [490, 788] on button "Submit" at bounding box center [478, 795] width 92 height 33
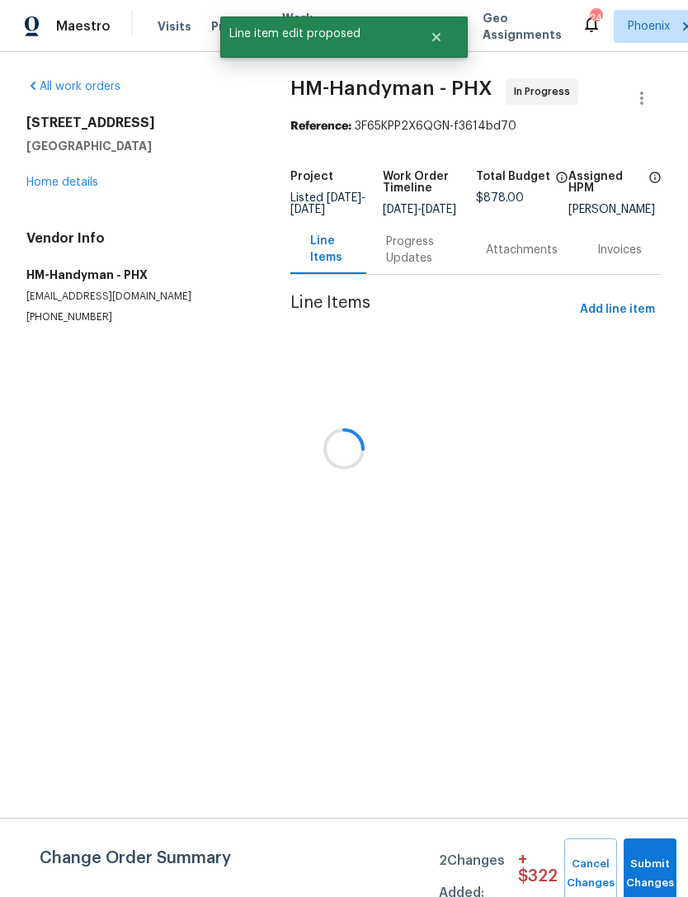
scroll to position [0, 0]
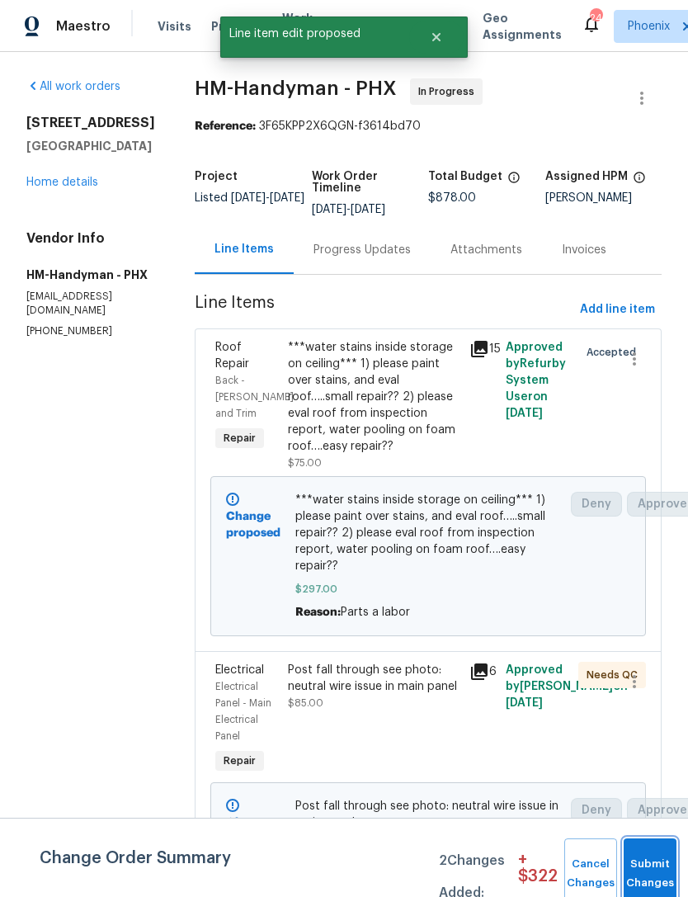
click at [655, 860] on button "Submit Changes" at bounding box center [650, 874] width 53 height 71
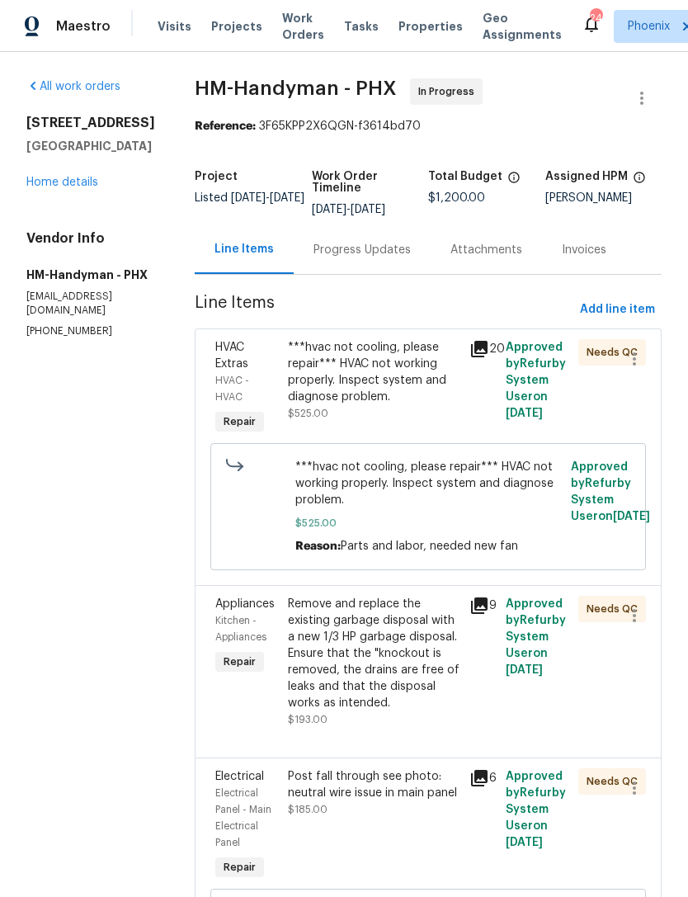
click at [385, 258] on div "Progress Updates" at bounding box center [362, 250] width 97 height 17
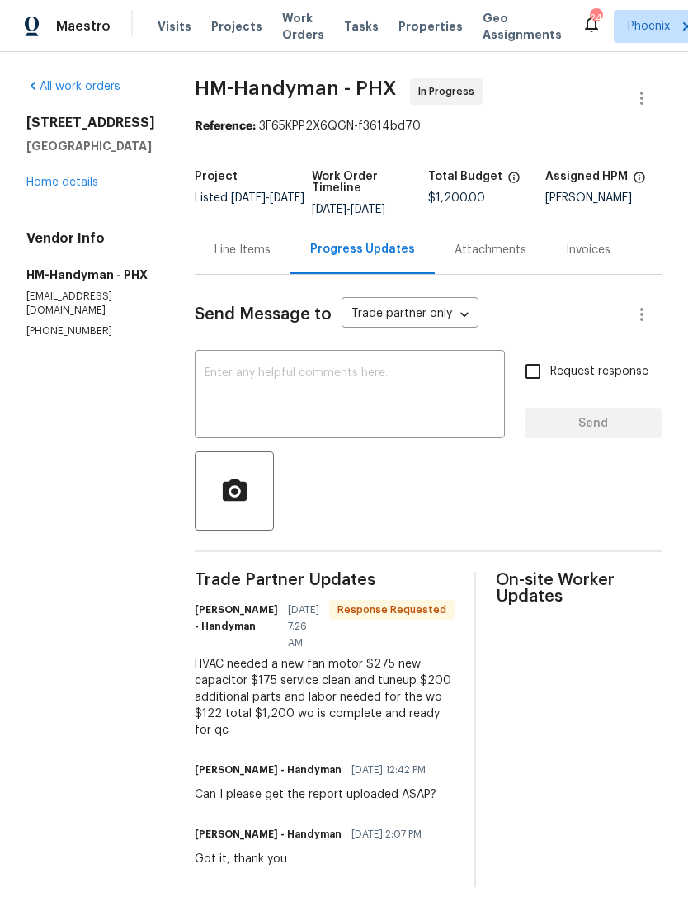
click at [411, 404] on textarea at bounding box center [350, 396] width 291 height 58
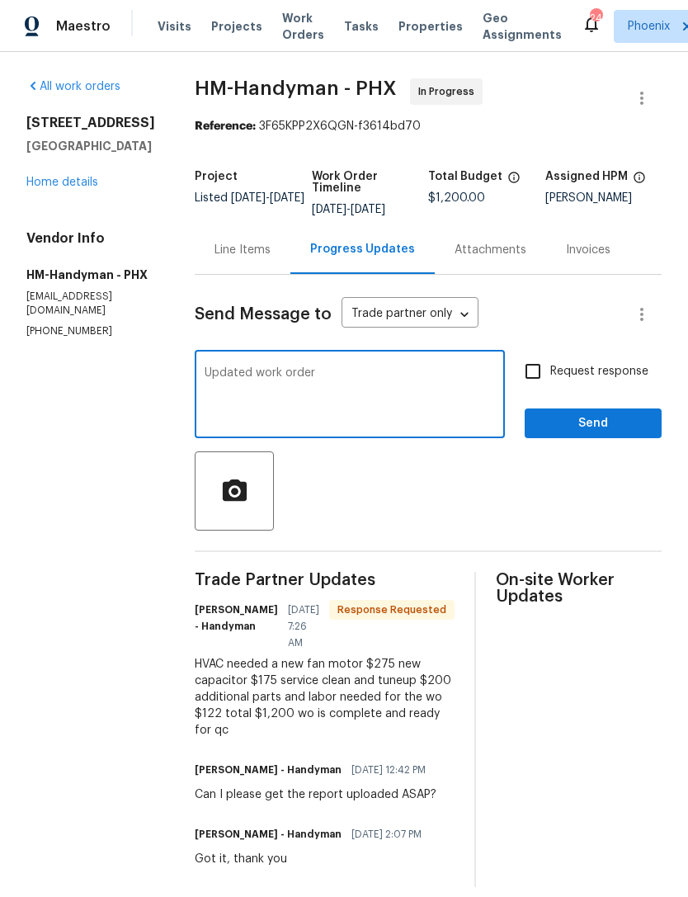
type textarea "Updated work order"
click at [625, 434] on span "Send" at bounding box center [593, 424] width 111 height 21
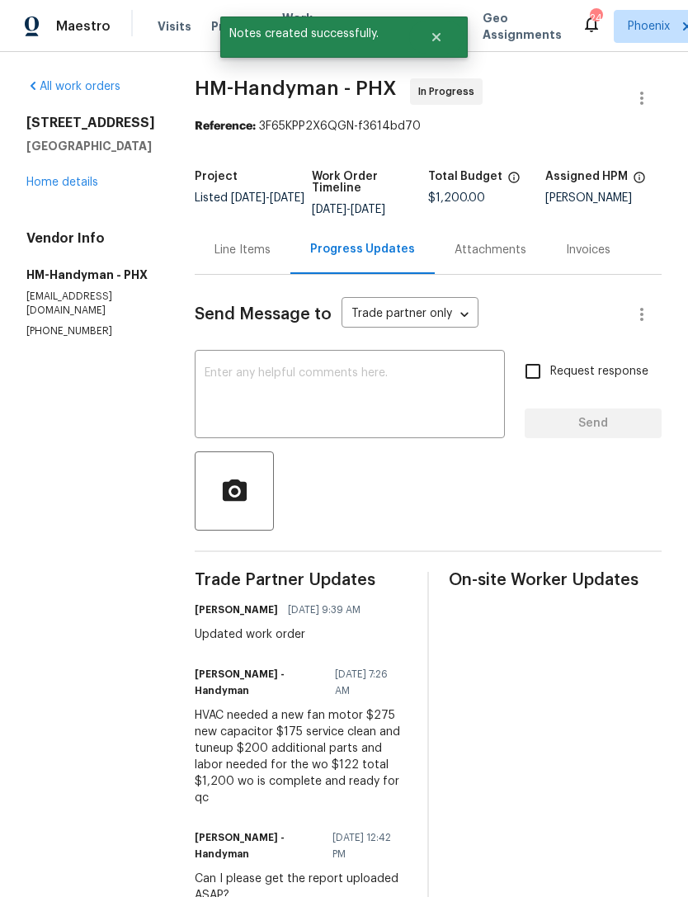
click at [70, 188] on link "Home details" at bounding box center [62, 183] width 72 height 12
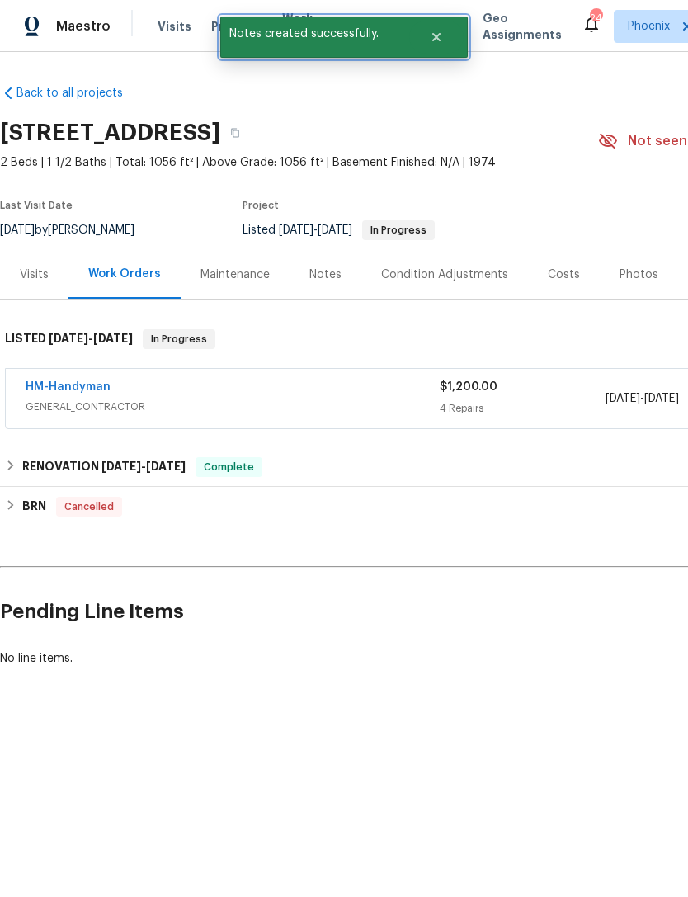
click at [425, 39] on button "Close" at bounding box center [436, 37] width 54 height 33
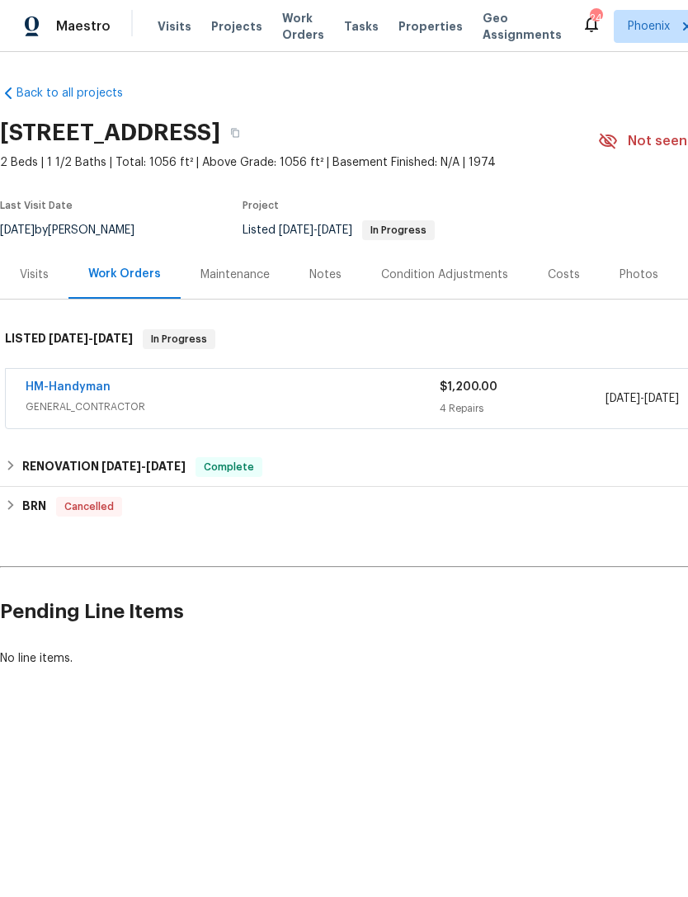
click at [296, 39] on span "Work Orders" at bounding box center [303, 26] width 42 height 33
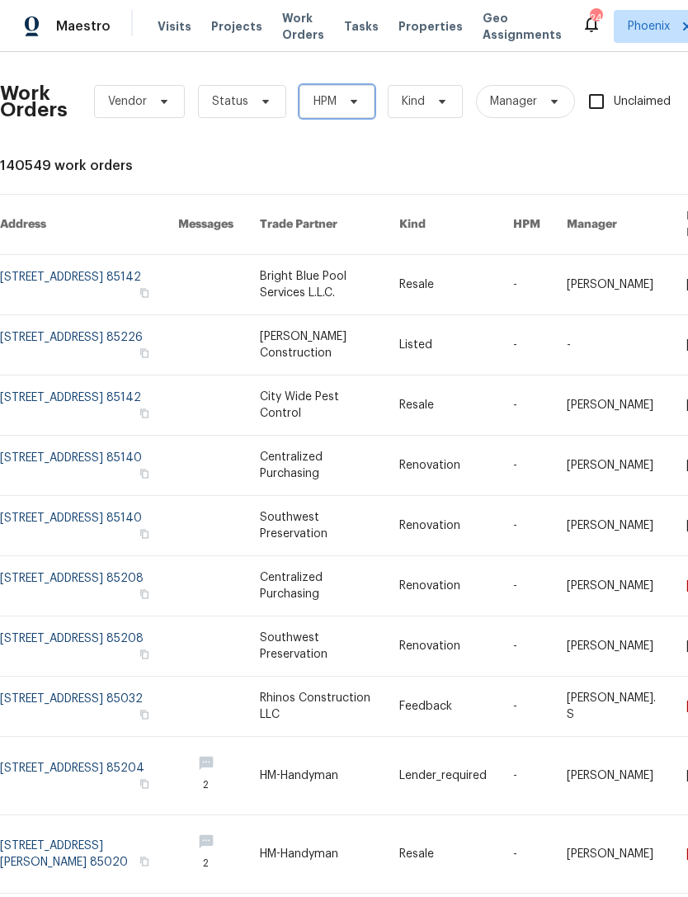
click at [336, 99] on span "HPM" at bounding box center [337, 101] width 75 height 33
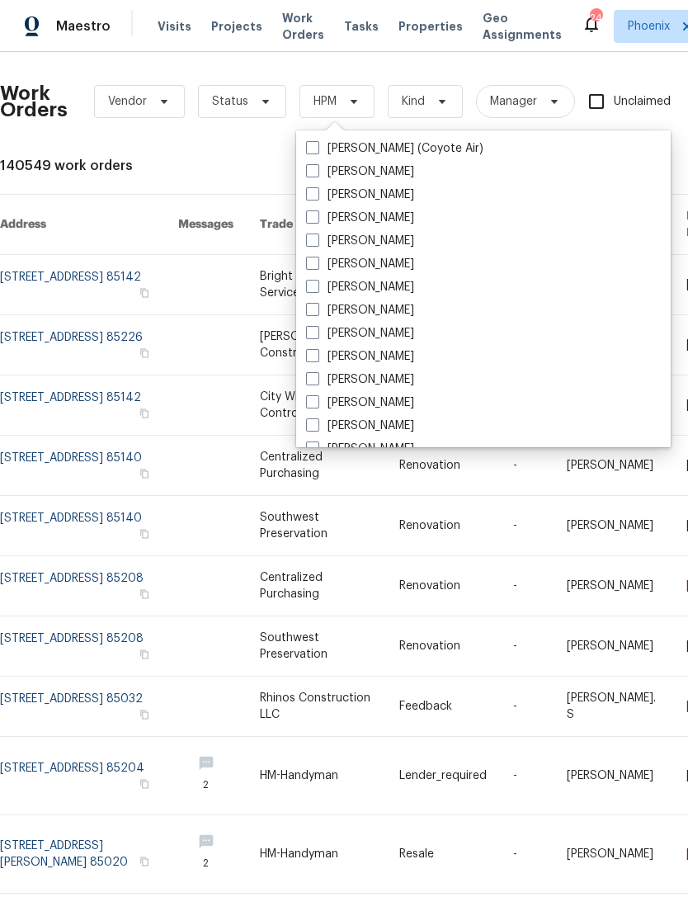
click at [395, 384] on label "[PERSON_NAME]" at bounding box center [360, 379] width 108 height 17
click at [317, 382] on input "[PERSON_NAME]" at bounding box center [311, 376] width 11 height 11
checkbox input "true"
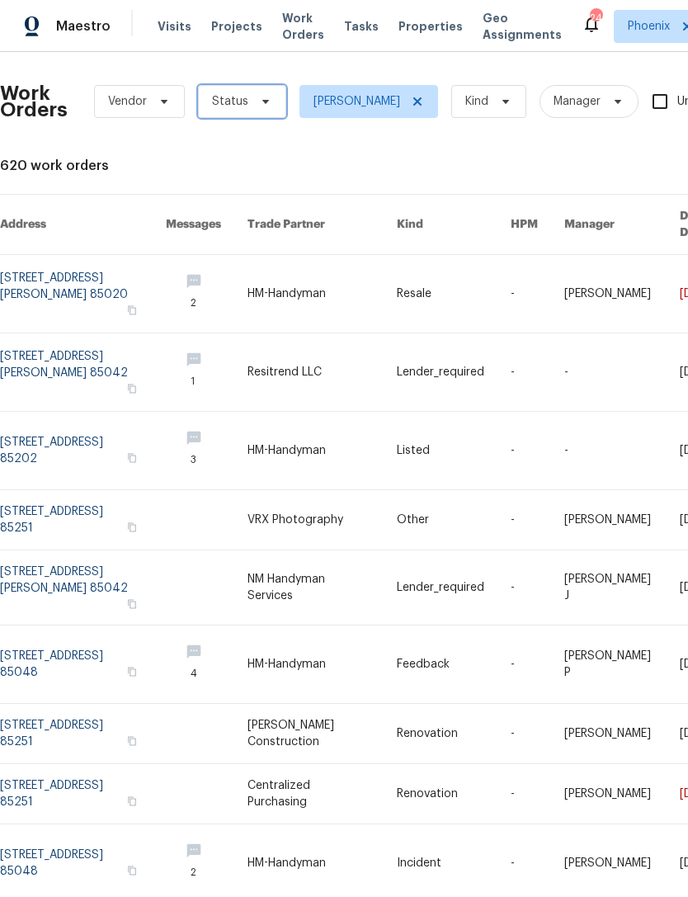
click at [262, 100] on icon at bounding box center [265, 102] width 7 height 4
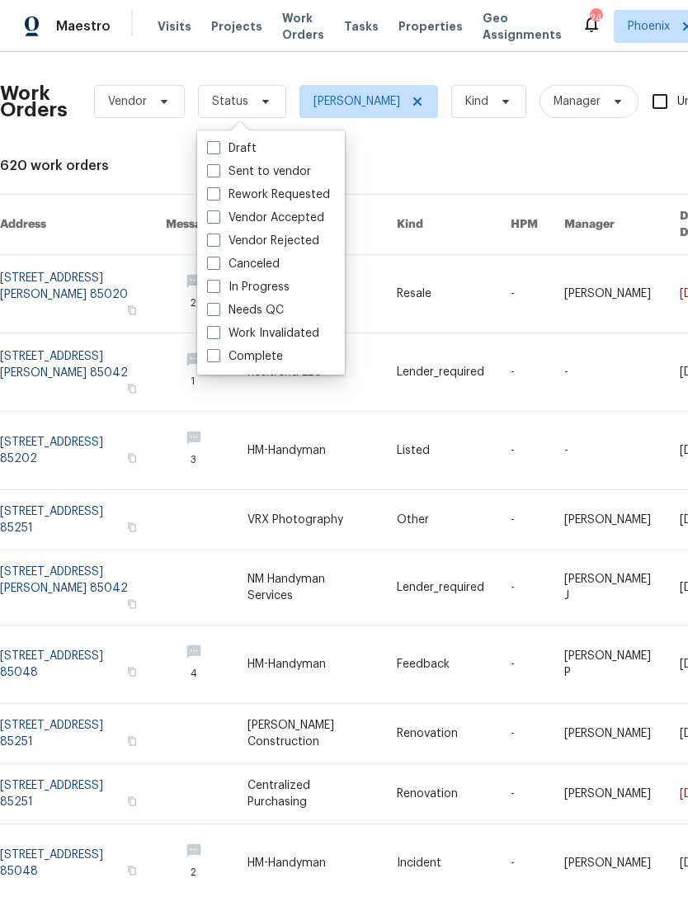
click at [262, 289] on label "In Progress" at bounding box center [248, 287] width 83 height 17
click at [218, 289] on input "In Progress" at bounding box center [212, 284] width 11 height 11
checkbox input "true"
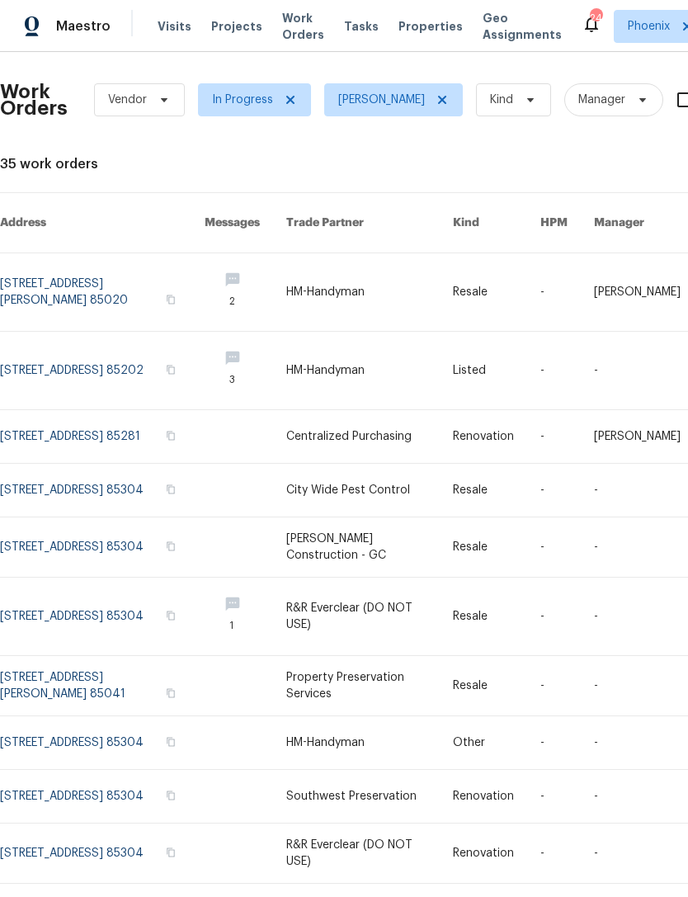
scroll to position [2, 0]
click at [43, 262] on link at bounding box center [102, 292] width 205 height 78
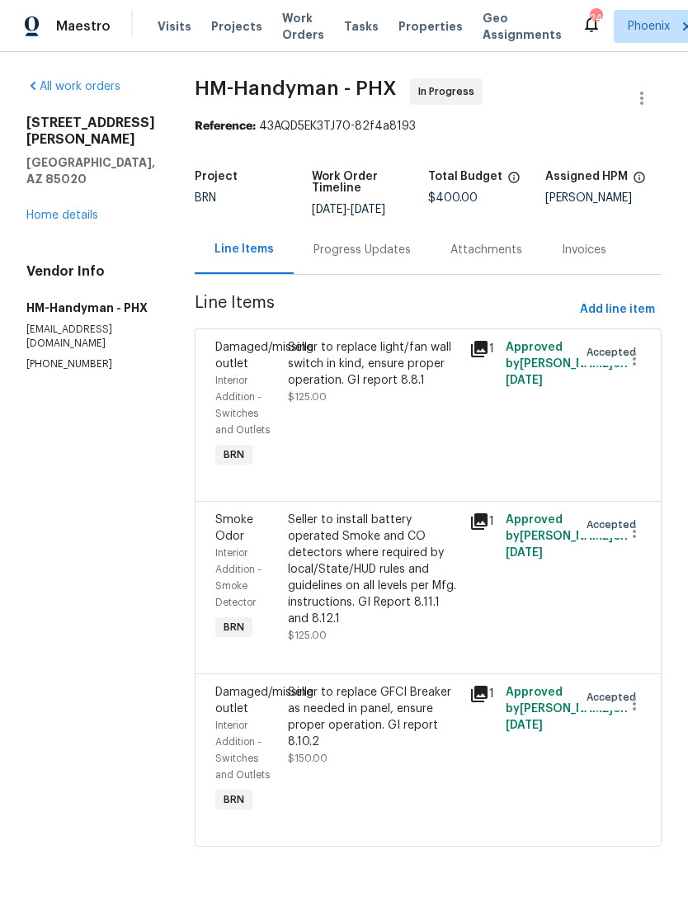
click at [58, 210] on link "Home details" at bounding box center [62, 216] width 72 height 12
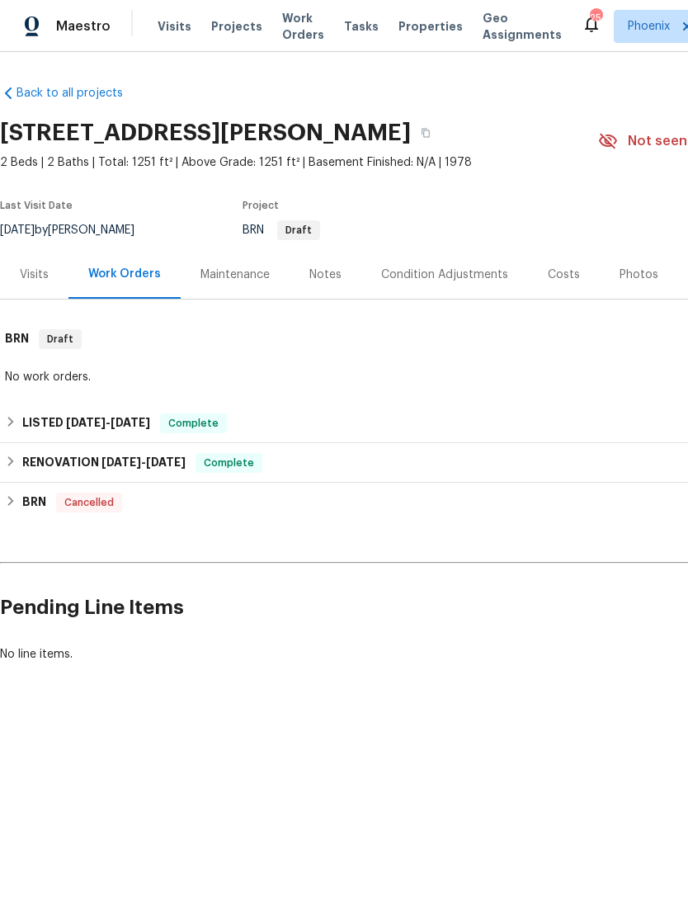
click at [320, 283] on div "Notes" at bounding box center [326, 275] width 32 height 17
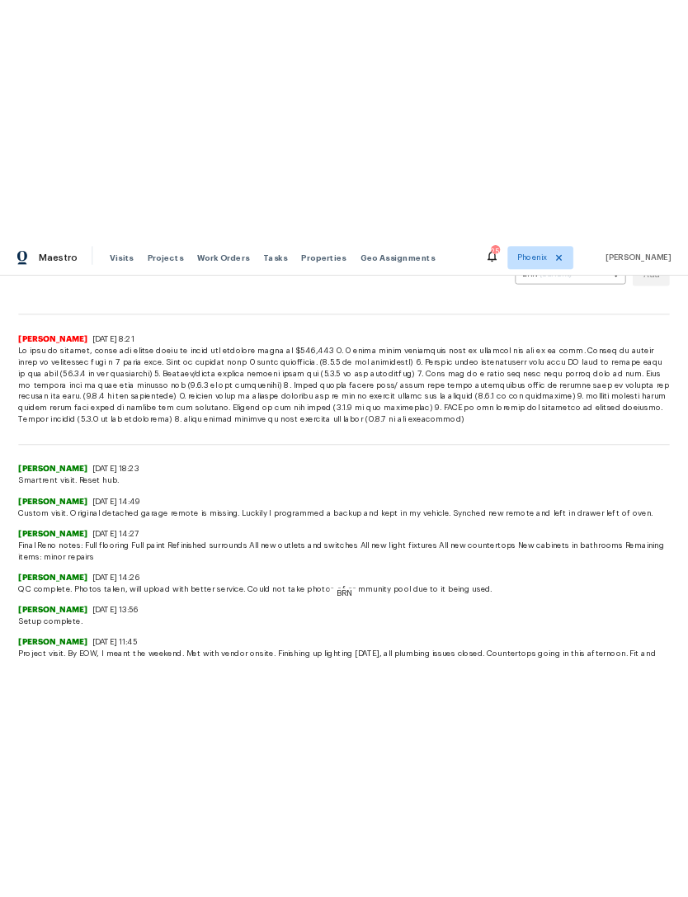
scroll to position [397, 0]
